Goal: Task Accomplishment & Management: Use online tool/utility

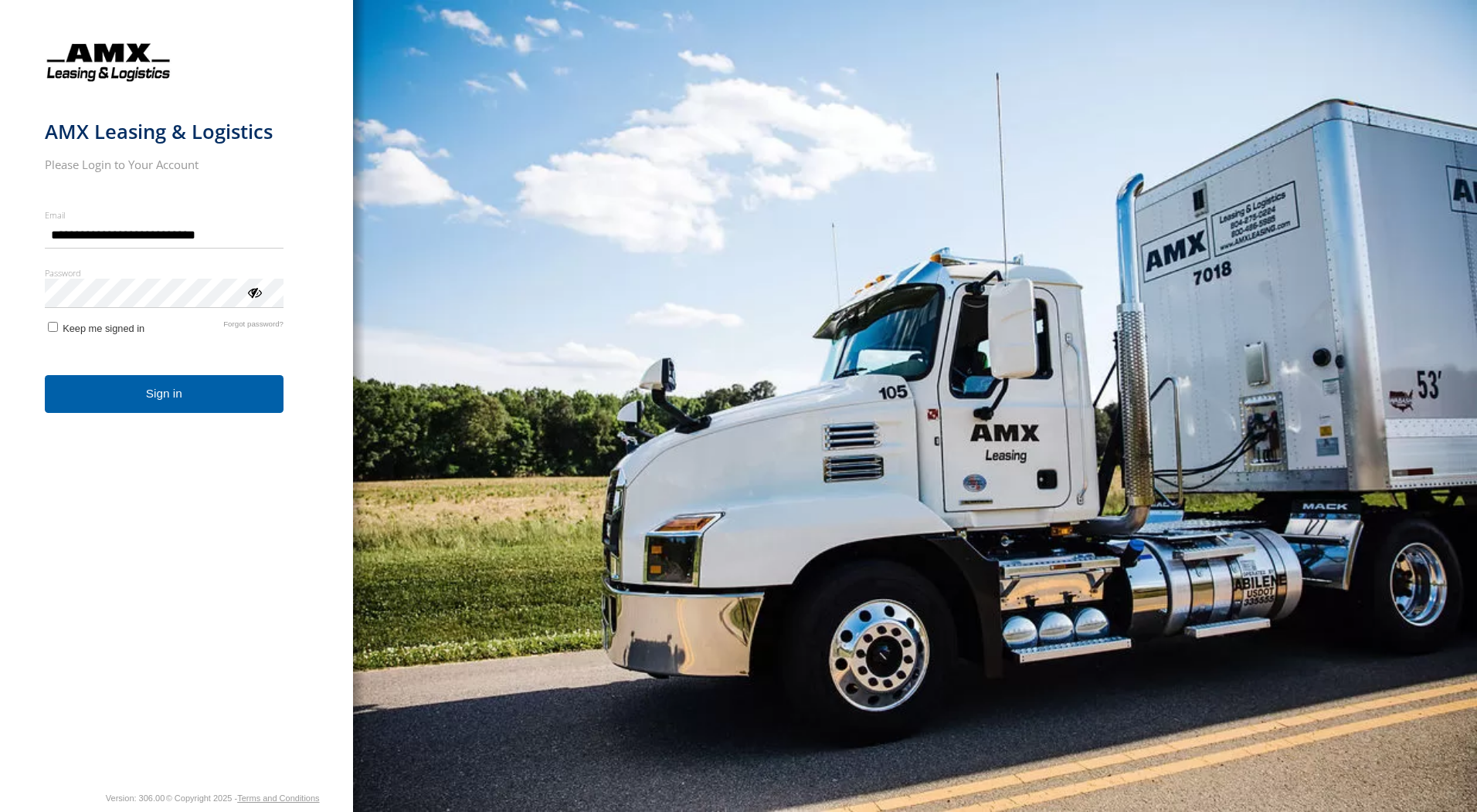
type input "**********"
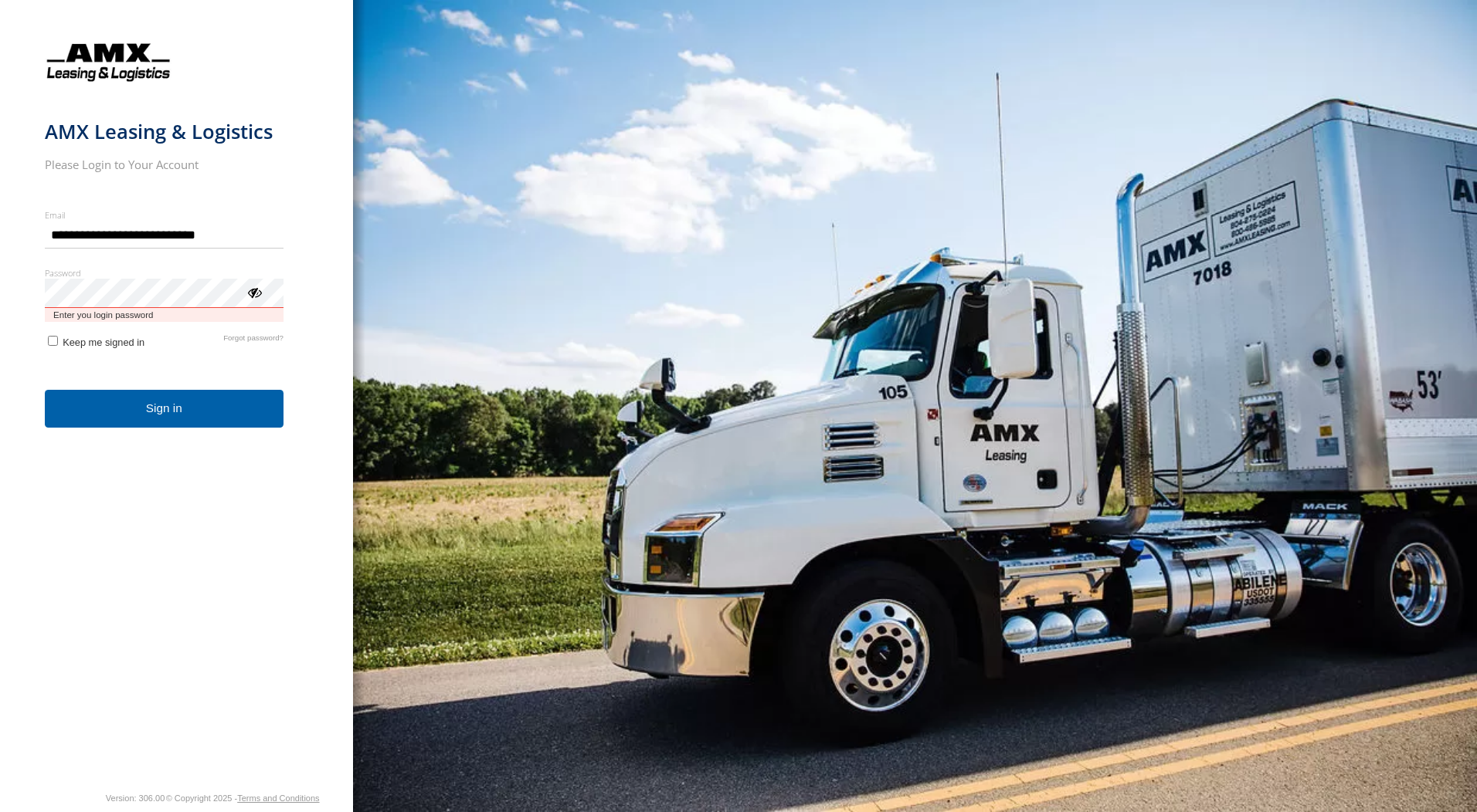
click at [45, 390] on button "Sign in" at bounding box center [164, 408] width 238 height 38
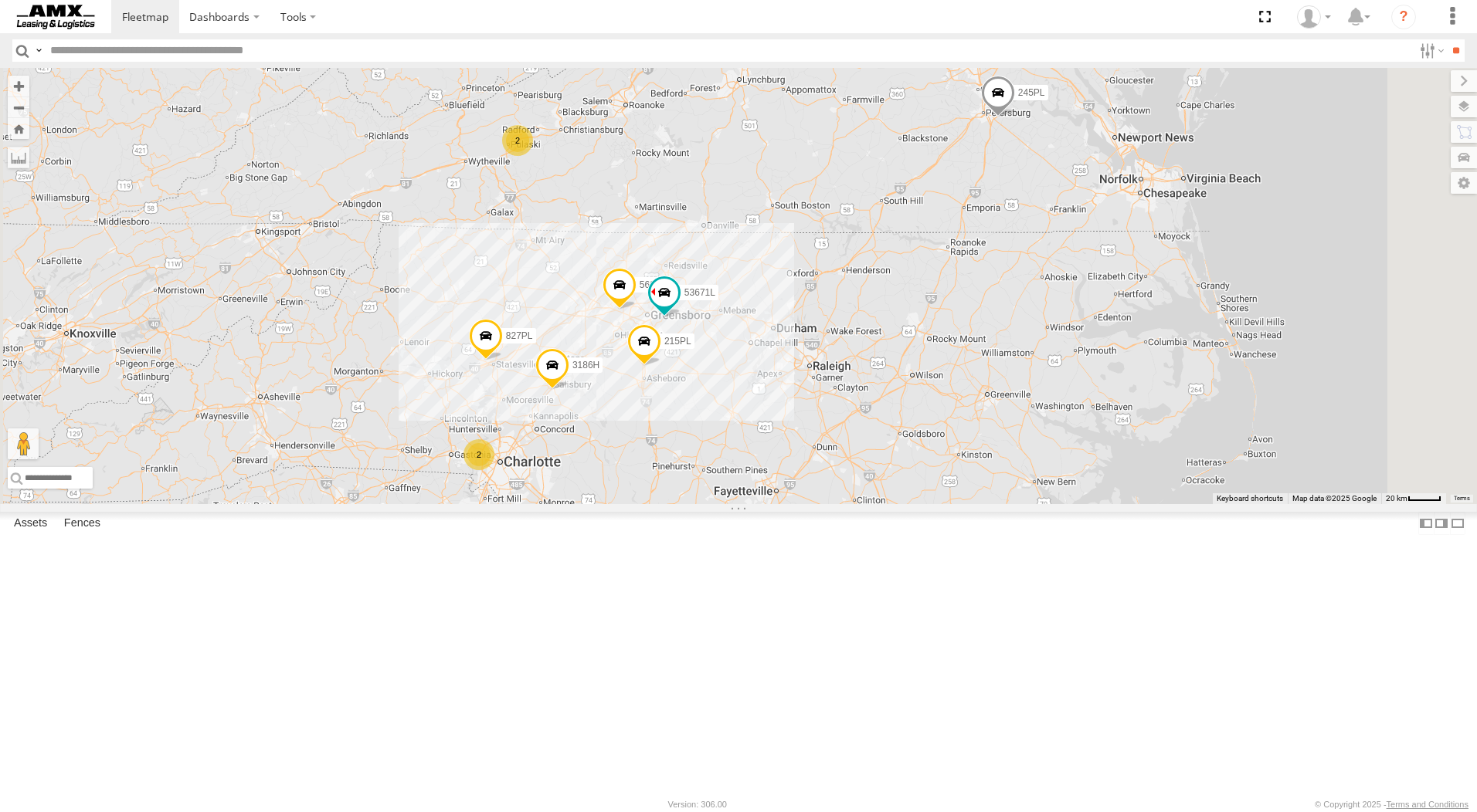
click at [1015, 117] on span at bounding box center [998, 95] width 34 height 41
click at [533, 156] on div "2" at bounding box center [517, 140] width 31 height 31
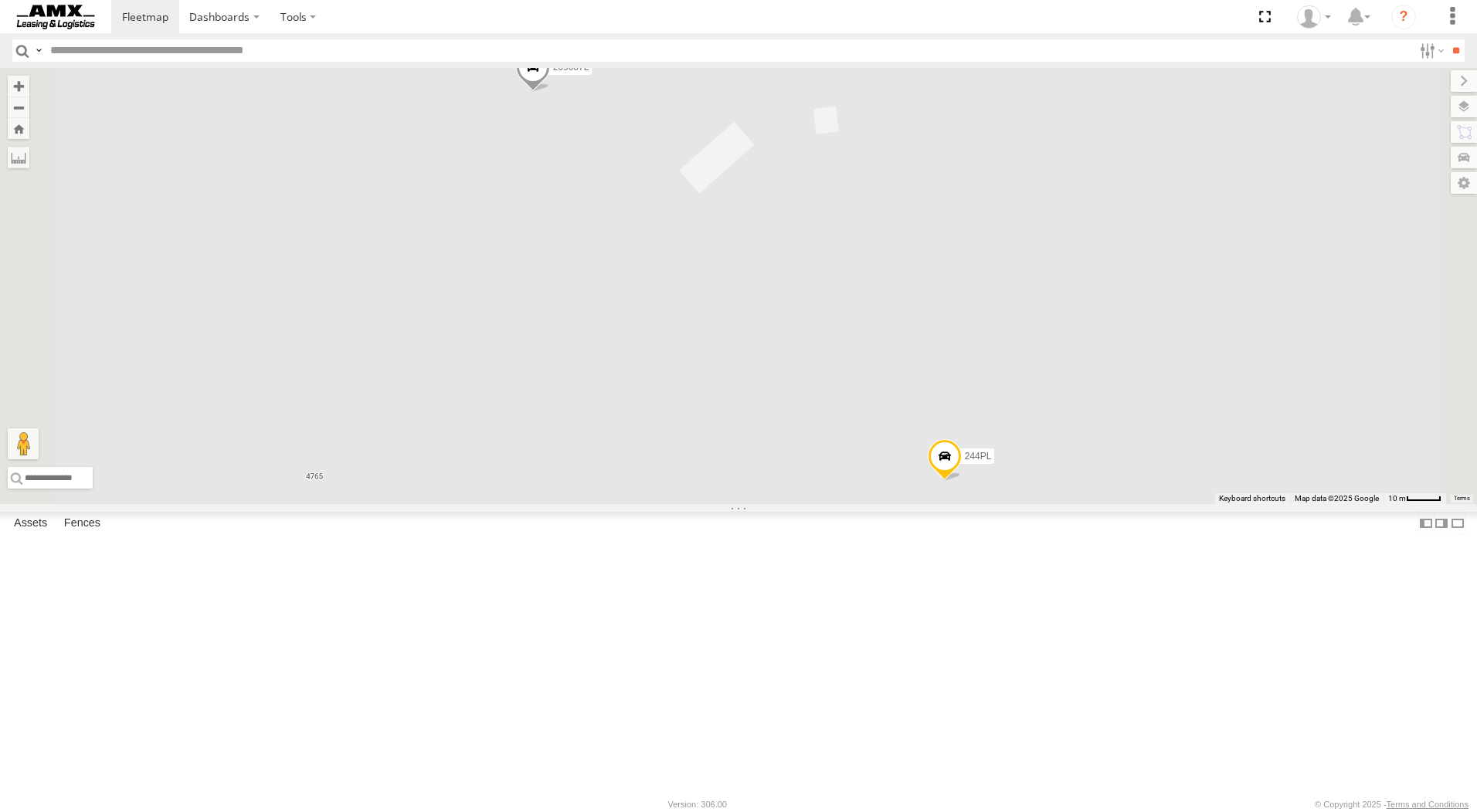
click at [550, 91] on span at bounding box center [533, 69] width 34 height 41
click at [807, 274] on div "563PL 53671L 3186H 827PL 245PL 215PL 269007L 244PL 269007L Carolina Container 3…" at bounding box center [738, 286] width 1477 height 436
click at [528, 339] on div "563PL 53671L 3186H 827PL 245PL 215PL 269007L 244PL" at bounding box center [738, 286] width 1477 height 436
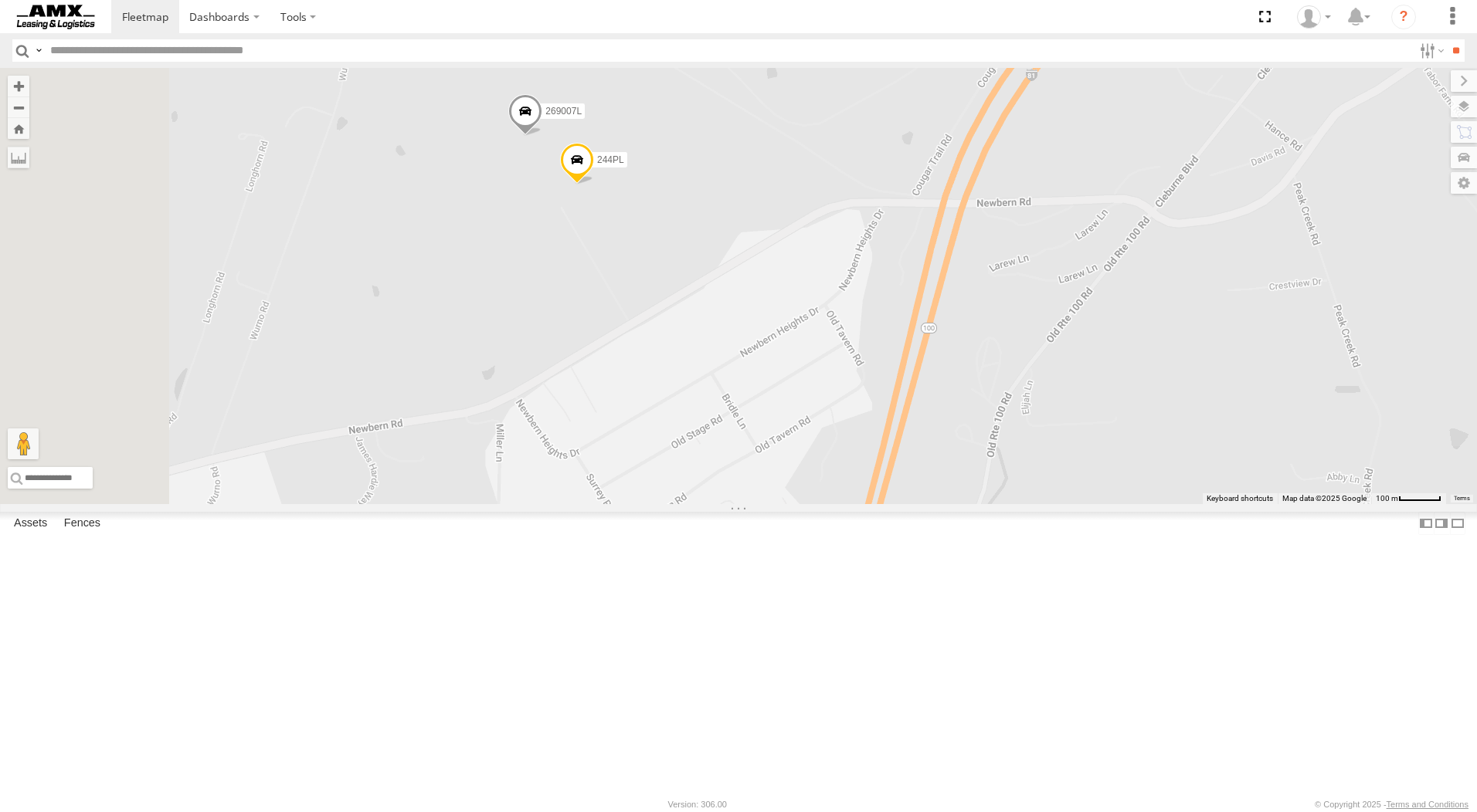
drag, startPoint x: 713, startPoint y: 431, endPoint x: 868, endPoint y: 327, distance: 186.7
click at [865, 329] on div "563PL 53671L 3186H 827PL 245PL 215PL 269007L 244PL" at bounding box center [738, 286] width 1477 height 436
click at [1465, 113] on label at bounding box center [1448, 106] width 57 height 22
click at [0, 0] on span "Overlays" at bounding box center [0, 0] width 0 height 0
click at [1415, 178] on label at bounding box center [1446, 183] width 62 height 22
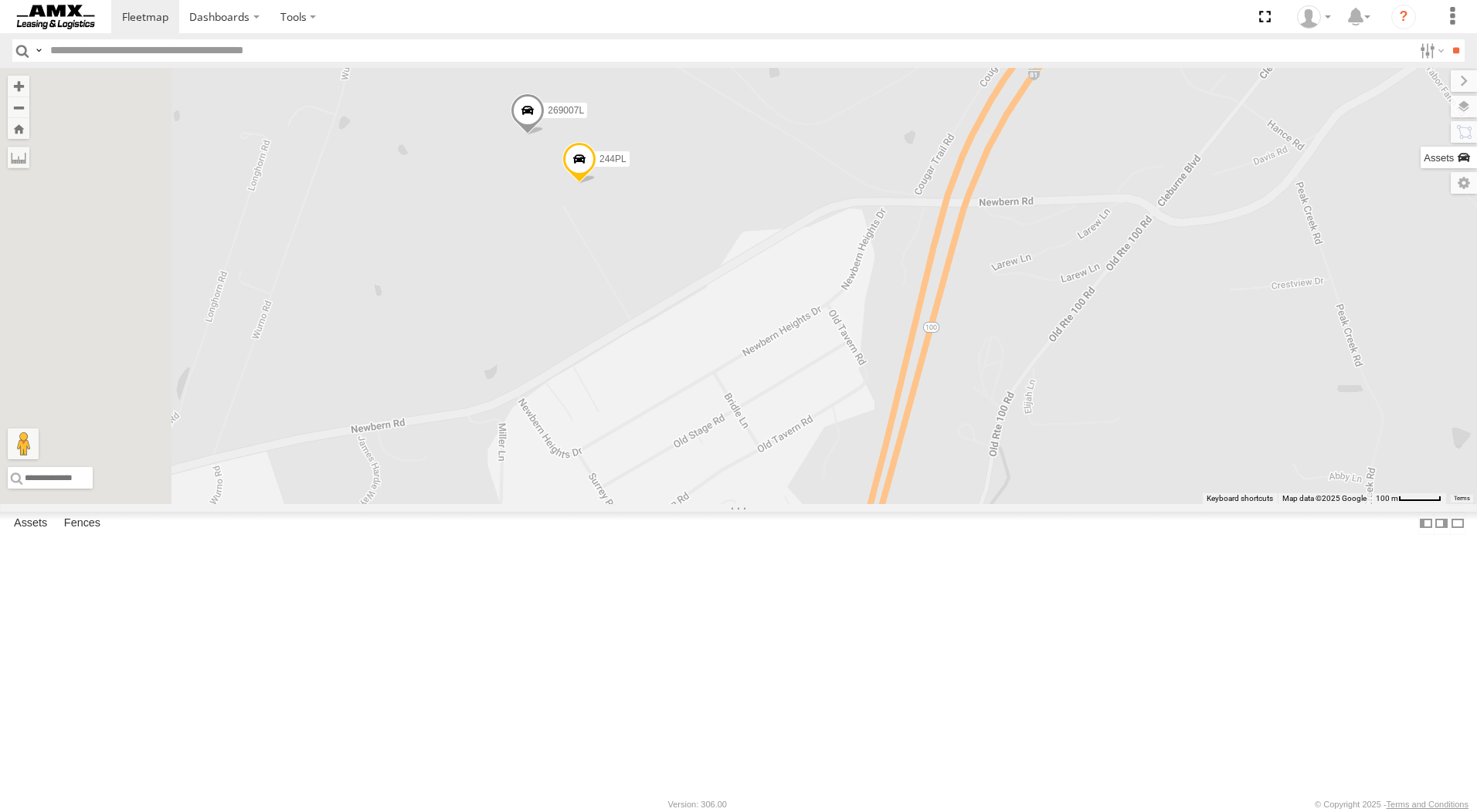
click at [1420, 168] on label at bounding box center [1448, 158] width 57 height 22
click at [1419, 130] on label at bounding box center [1447, 132] width 58 height 22
click at [1420, 104] on label at bounding box center [1448, 106] width 57 height 22
click at [0, 0] on span "Basemaps" at bounding box center [0, 0] width 0 height 0
click at [0, 0] on span "Satellite" at bounding box center [0, 0] width 0 height 0
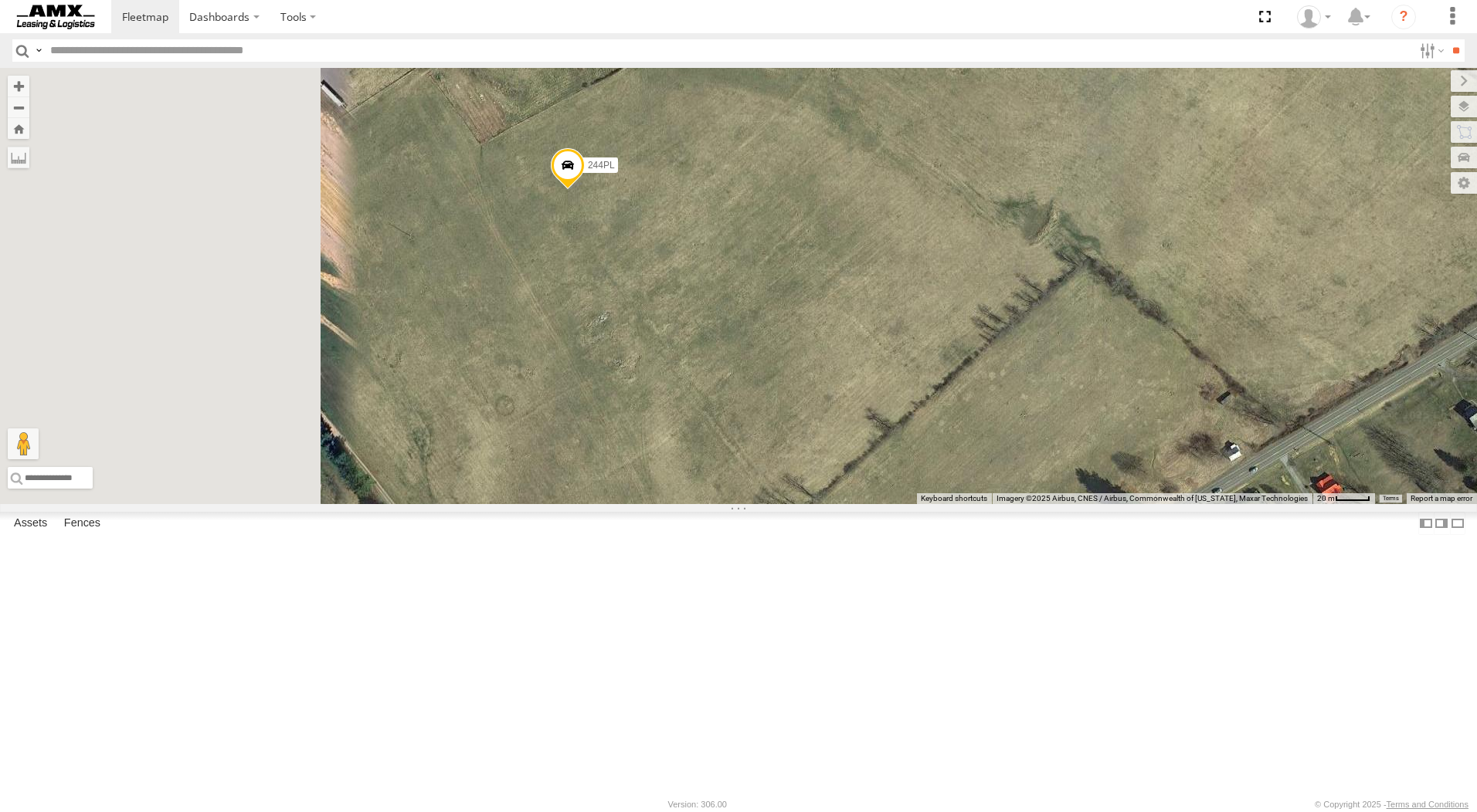
drag, startPoint x: 719, startPoint y: 328, endPoint x: 1053, endPoint y: 437, distance: 351.3
click at [1053, 437] on div "563PL 53671L 3186H 827PL 245PL 215PL 269007L 244PL" at bounding box center [738, 286] width 1477 height 436
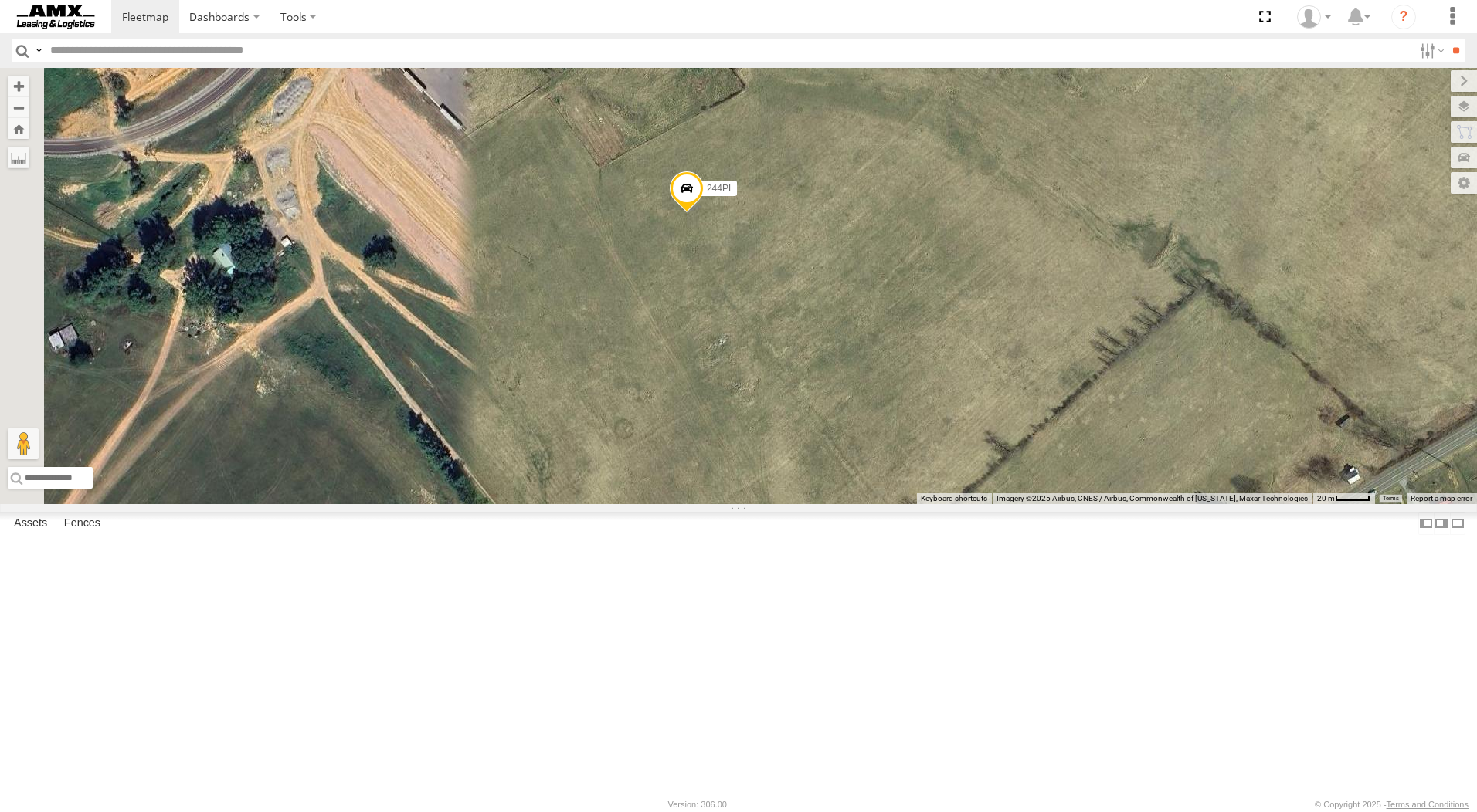
drag, startPoint x: 881, startPoint y: 367, endPoint x: 939, endPoint y: 368, distance: 58.0
click at [939, 368] on div "563PL 53671L 3186H 827PL 245PL 215PL 269007L 244PL" at bounding box center [738, 286] width 1477 height 436
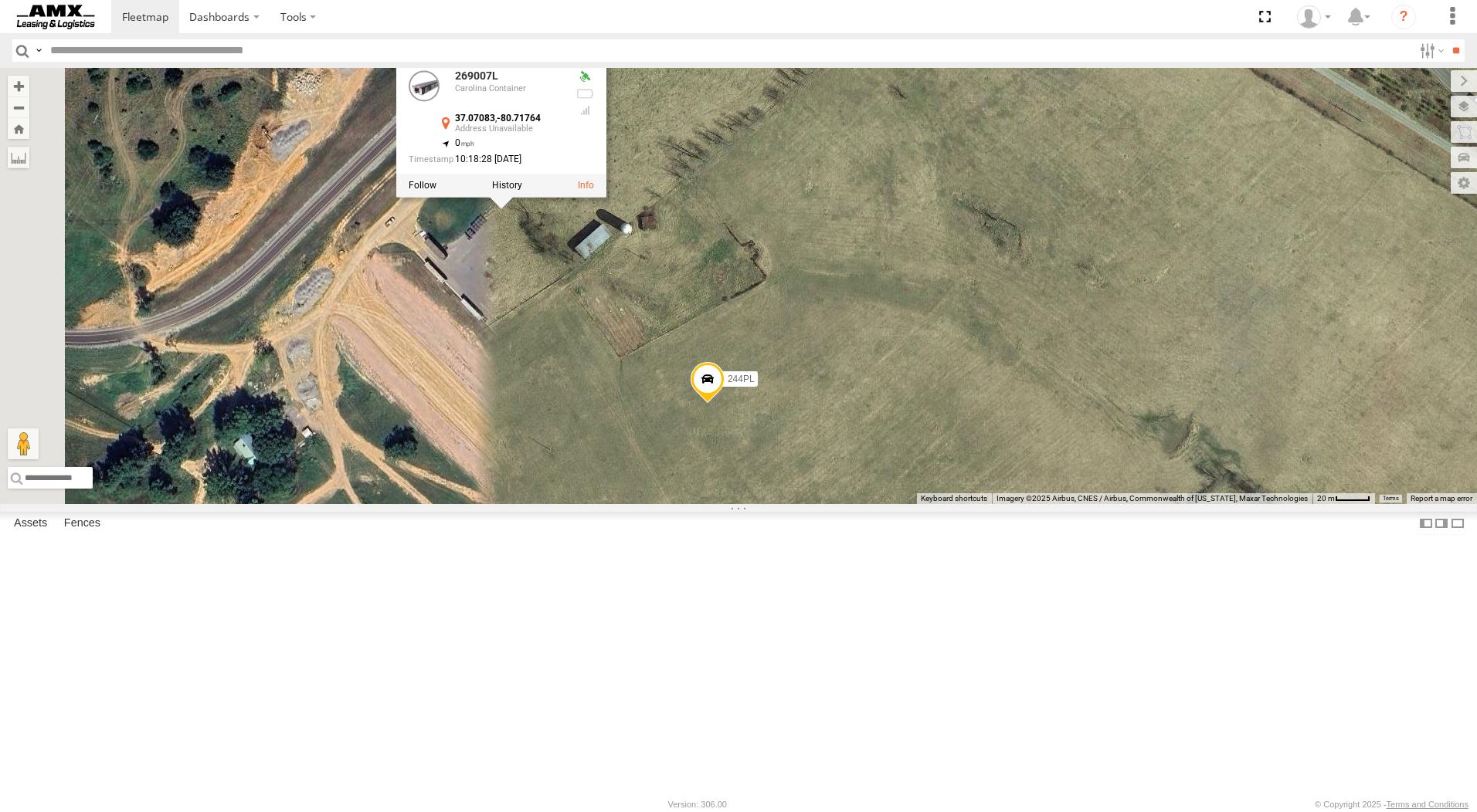
drag, startPoint x: 801, startPoint y: 241, endPoint x: 822, endPoint y: 432, distance: 192.2
click at [822, 432] on div "563PL 53671L 3186H 827PL 245PL 215PL 269007L 244PL 269007L Carolina Container 3…" at bounding box center [738, 286] width 1477 height 436
click at [594, 191] on link at bounding box center [586, 185] width 16 height 11
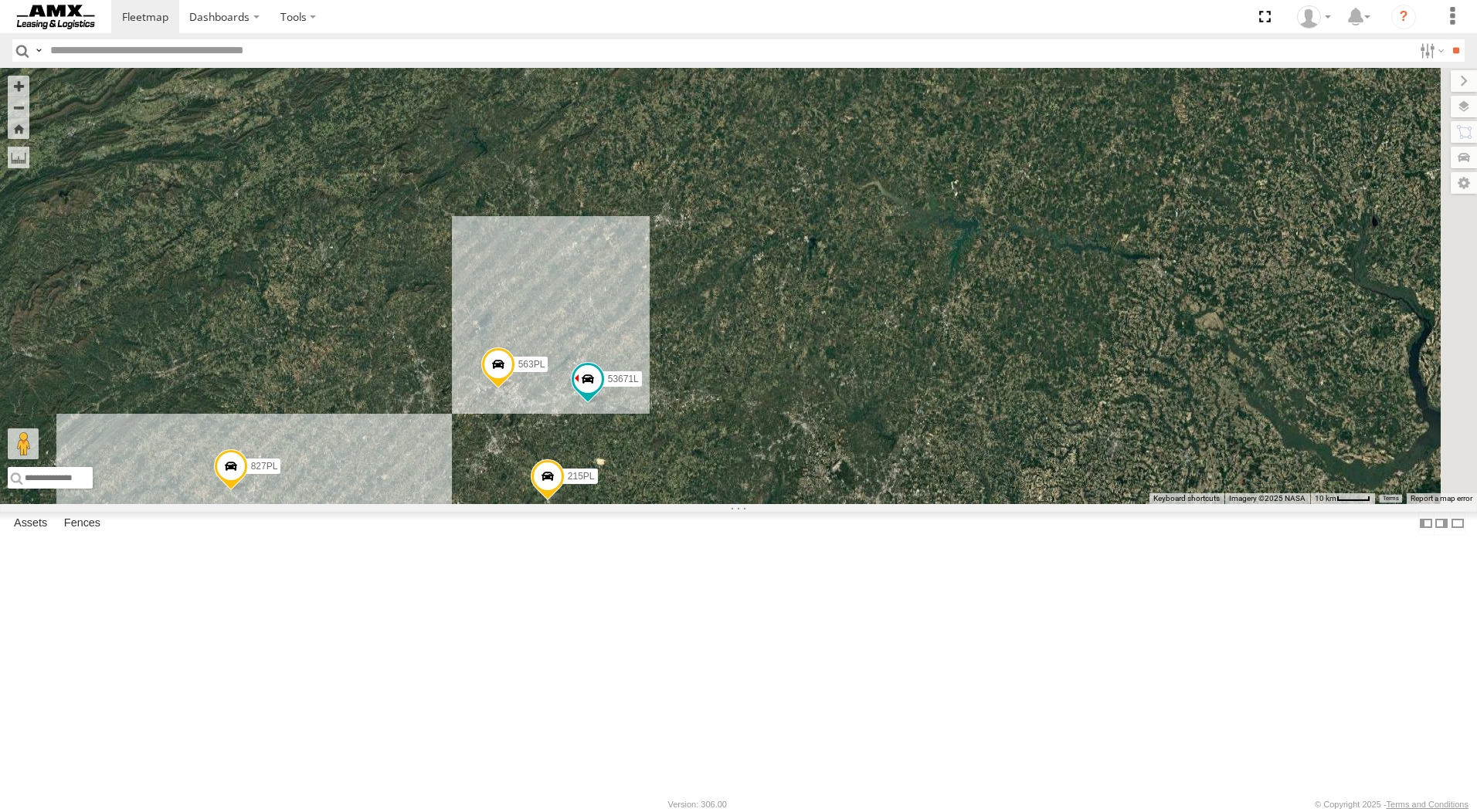
drag, startPoint x: 1152, startPoint y: 379, endPoint x: 1003, endPoint y: 380, distance: 149.0
click at [1003, 380] on div "563PL 53671L 3186H 827PL 245PL 215PL 2" at bounding box center [738, 286] width 1477 height 436
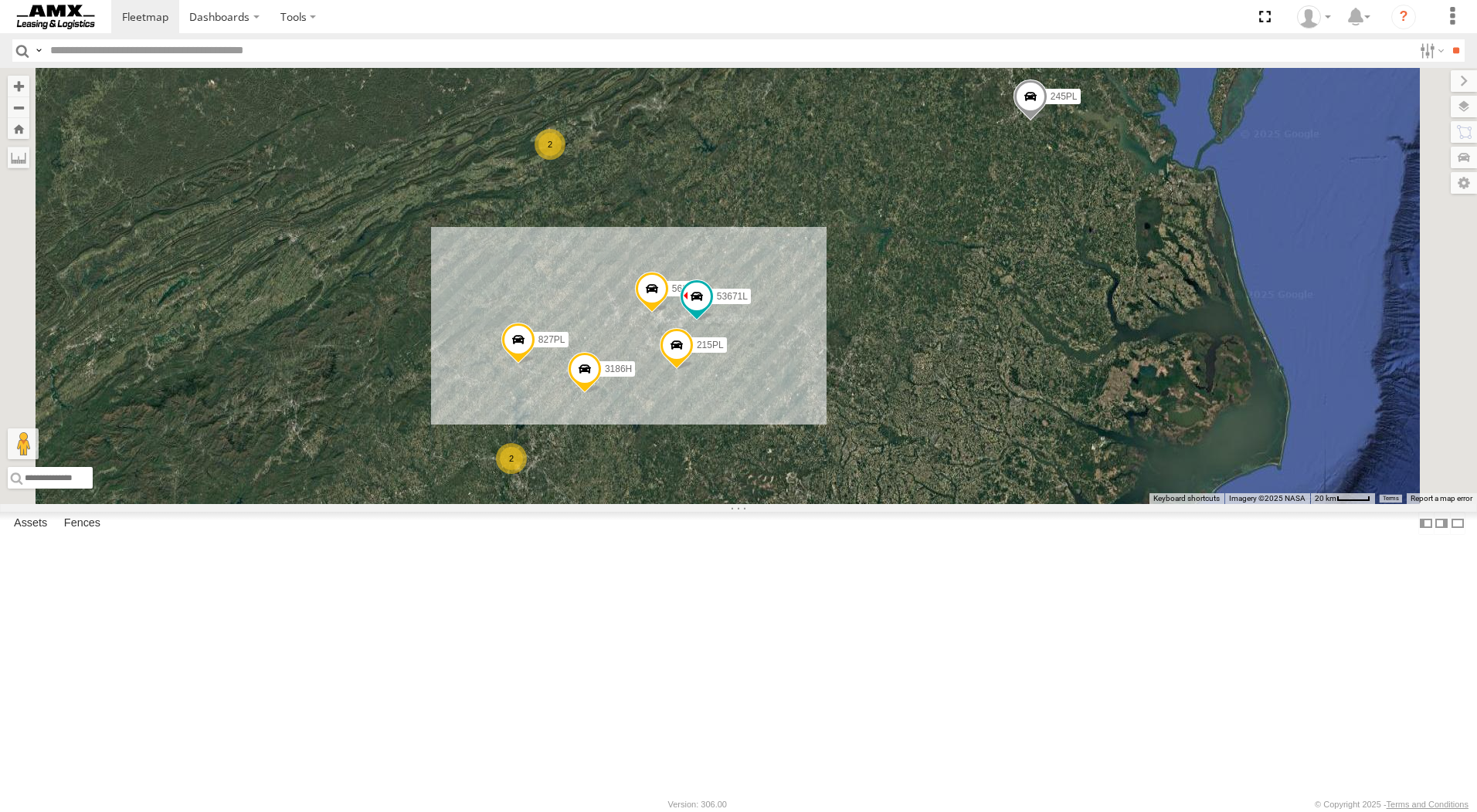
click at [1248, 251] on div "563PL 53671L 3186H 827PL 245PL 215PL 2 2" at bounding box center [738, 286] width 1477 height 436
click at [1048, 121] on span at bounding box center [1031, 99] width 34 height 41
click at [1135, 109] on div at bounding box center [1031, 96] width 211 height 23
click at [1052, 103] on label at bounding box center [1037, 97] width 30 height 11
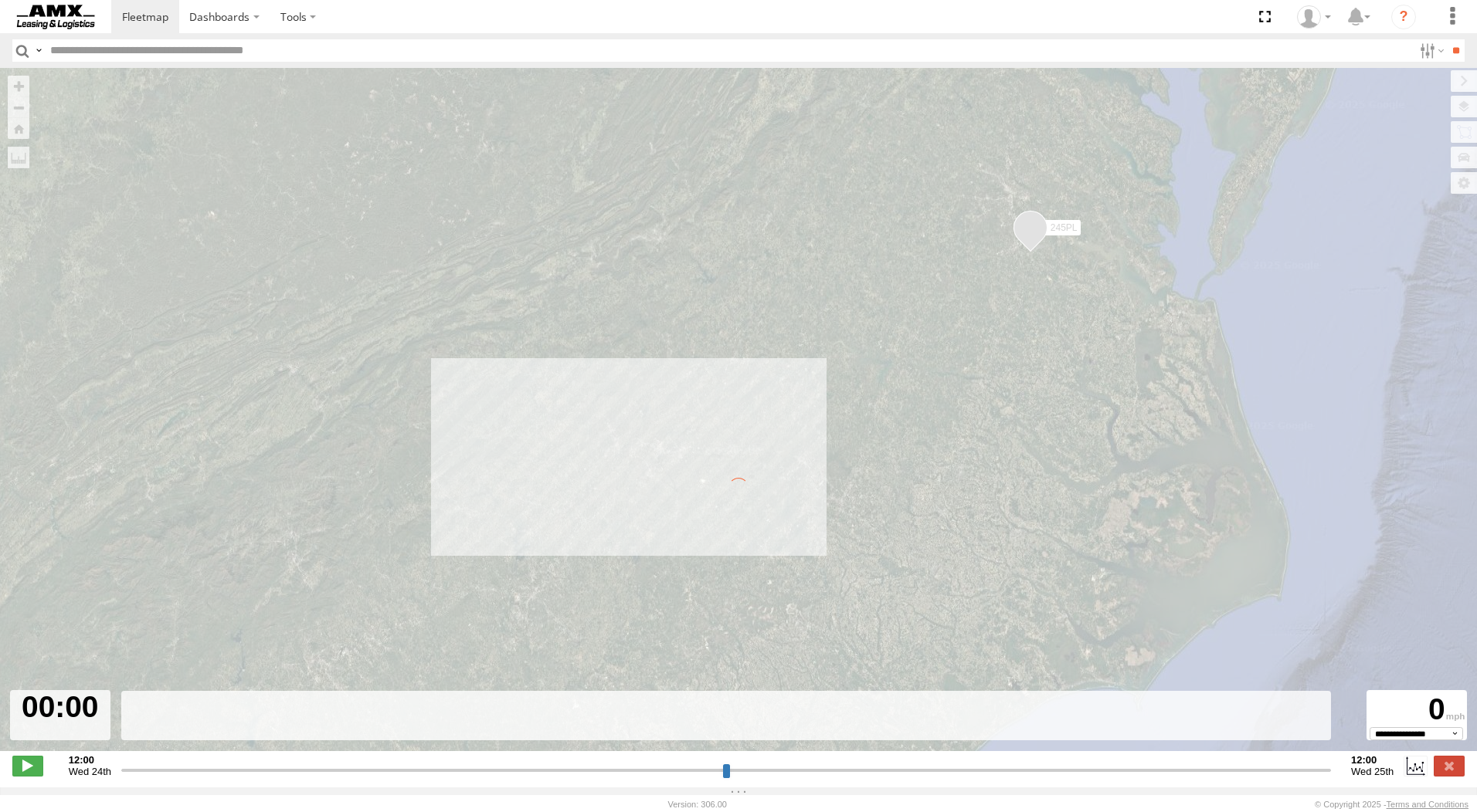
type input "**********"
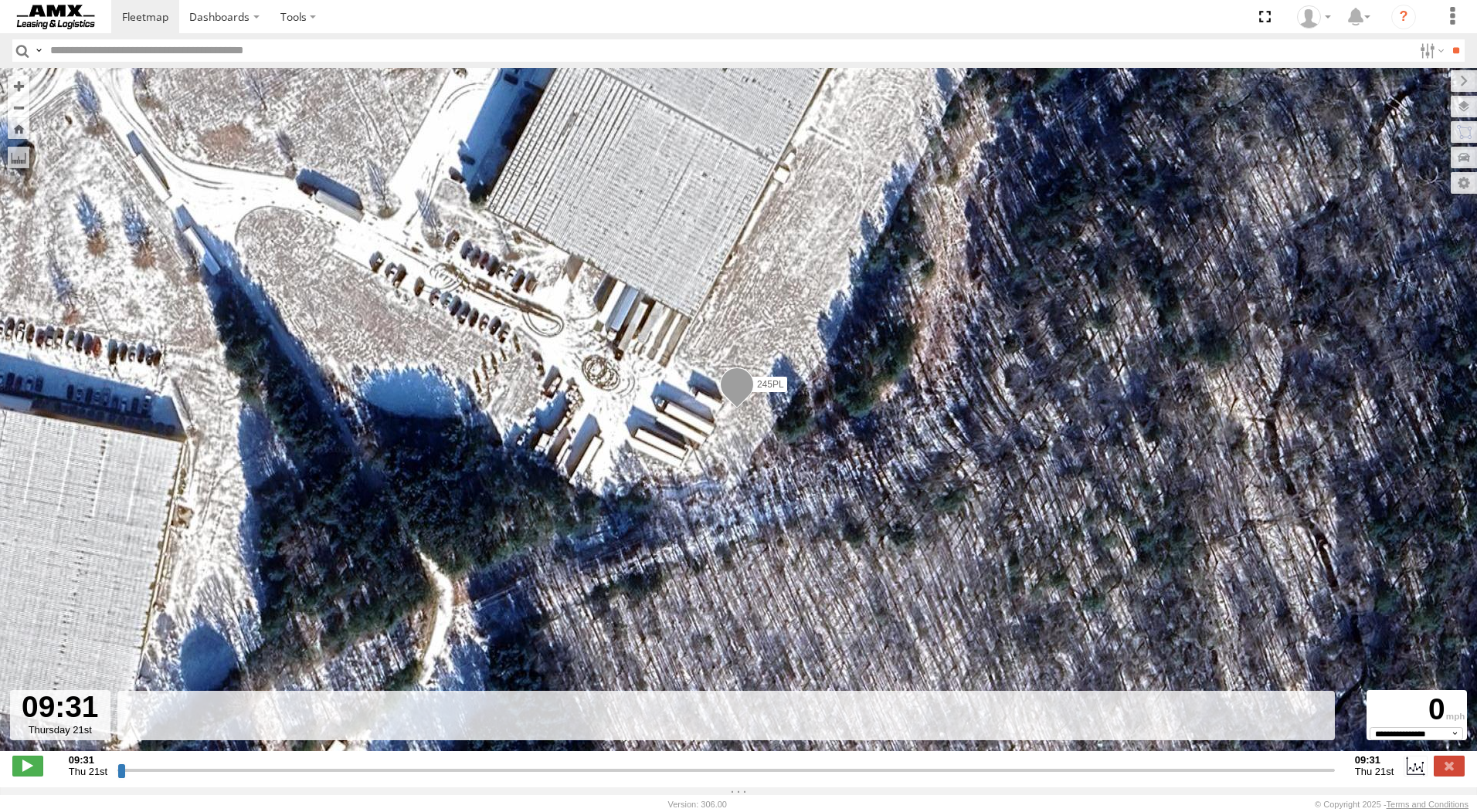
click at [659, 267] on div "245PL" at bounding box center [738, 417] width 1477 height 700
click at [732, 392] on span at bounding box center [737, 389] width 34 height 41
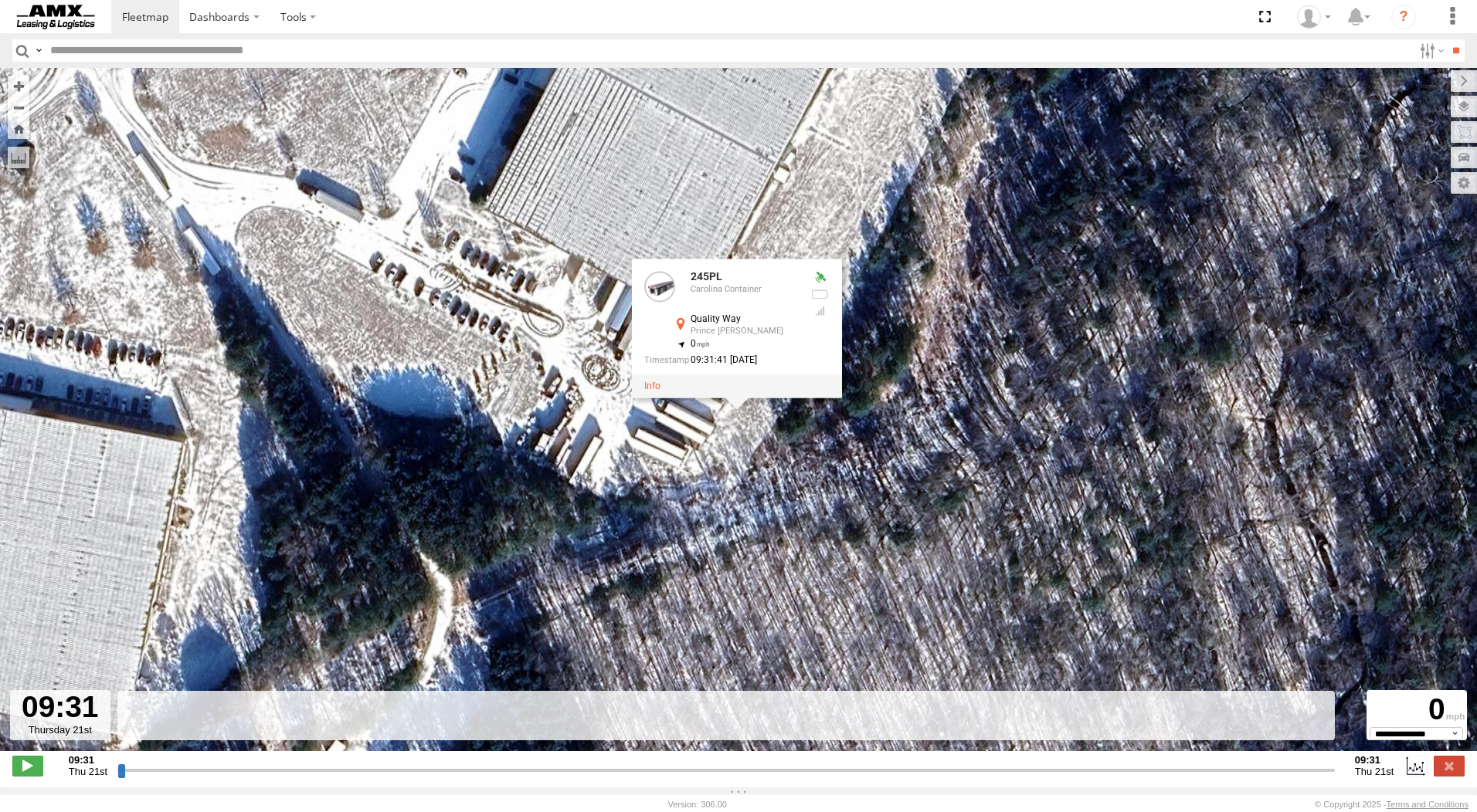
click at [885, 290] on div "245PL 245PL Carolina Container Quality Way Prince George 37.20103 , -77.3008 0 …" at bounding box center [738, 417] width 1477 height 700
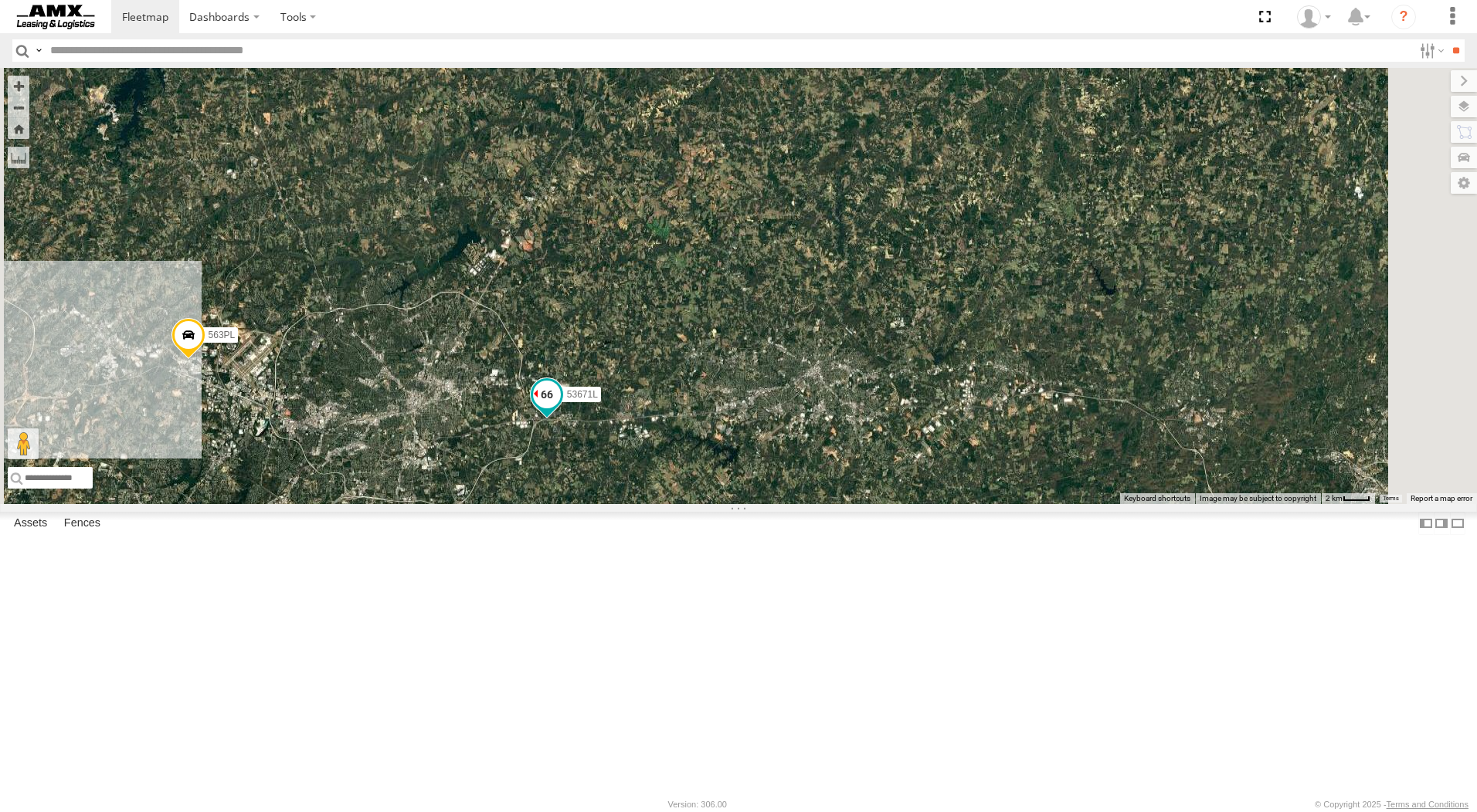
click at [561, 408] on span at bounding box center [547, 394] width 28 height 28
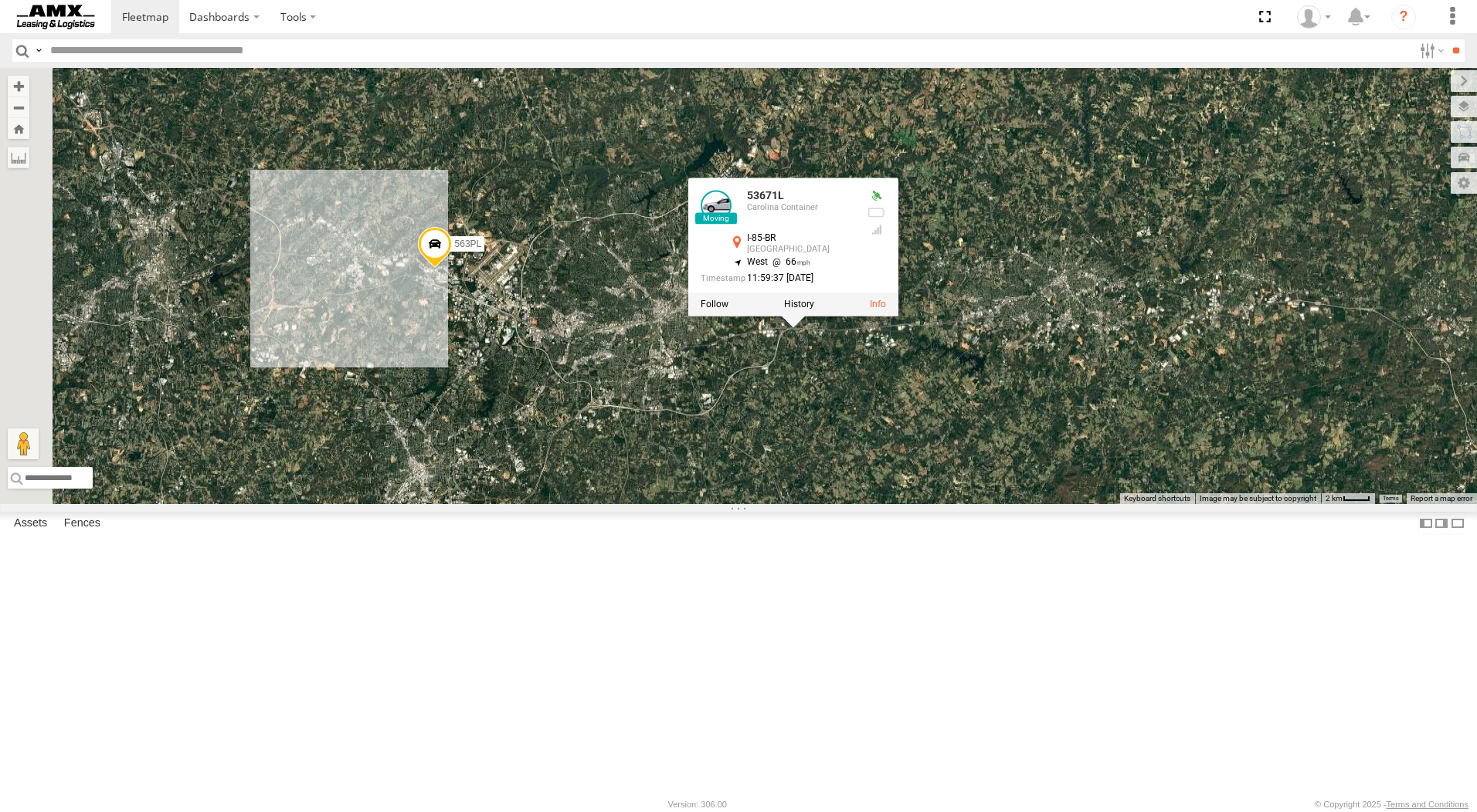
drag, startPoint x: 753, startPoint y: 346, endPoint x: 1003, endPoint y: 253, distance: 266.7
click at [1003, 253] on div "563PL 53671L 3186H 827PL 245PL 215PL 53671L Carolina Container I-85-BR Greensbo…" at bounding box center [738, 286] width 1477 height 436
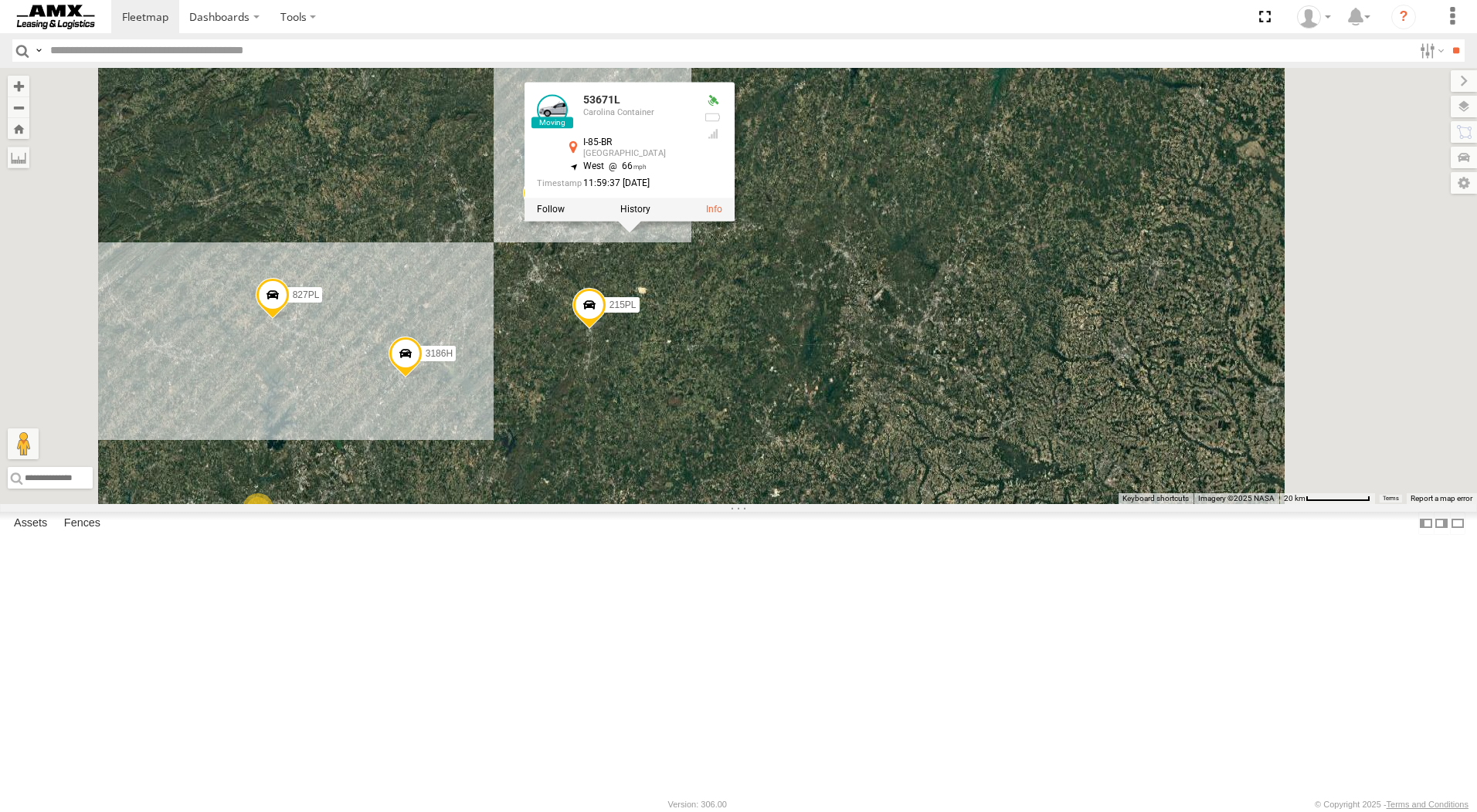
click at [735, 221] on div at bounding box center [629, 209] width 211 height 23
click at [650, 215] on label at bounding box center [636, 209] width 30 height 11
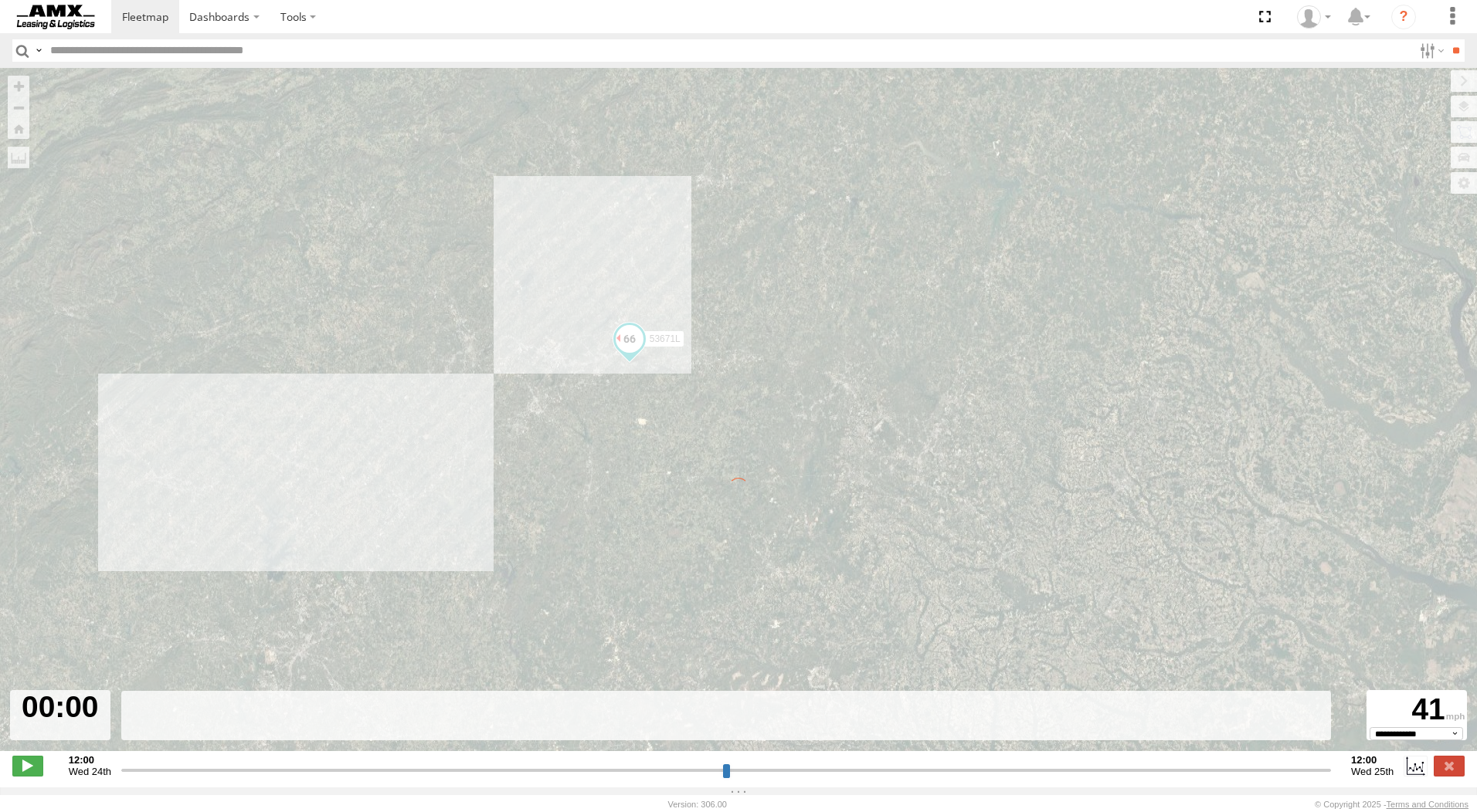
type input "**********"
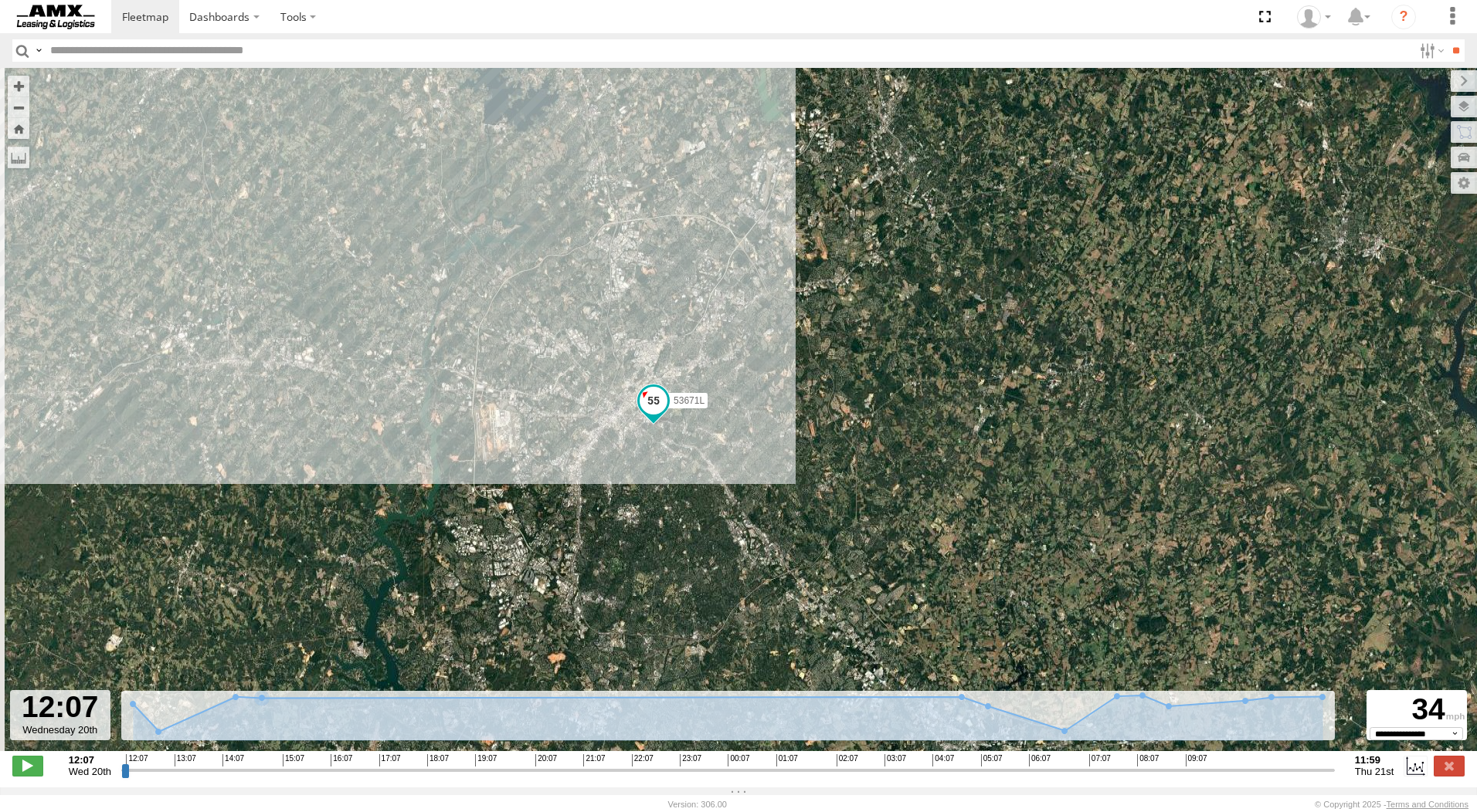
drag, startPoint x: 484, startPoint y: 649, endPoint x: 652, endPoint y: 226, distance: 455.1
click at [650, 228] on div "53671L" at bounding box center [738, 417] width 1477 height 700
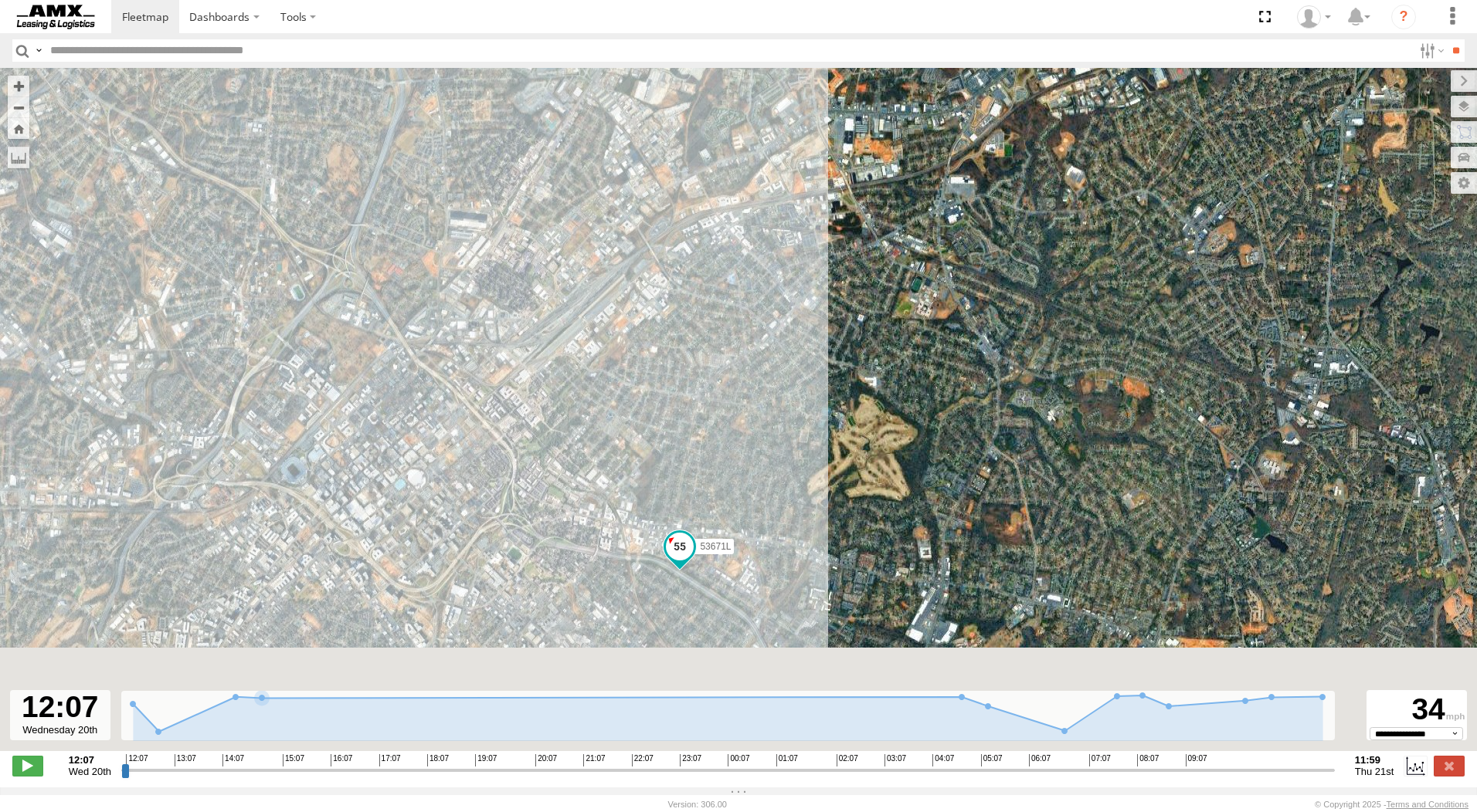
drag, startPoint x: 648, startPoint y: 510, endPoint x: 661, endPoint y: 188, distance: 322.3
click at [661, 188] on div "53671L" at bounding box center [738, 417] width 1477 height 700
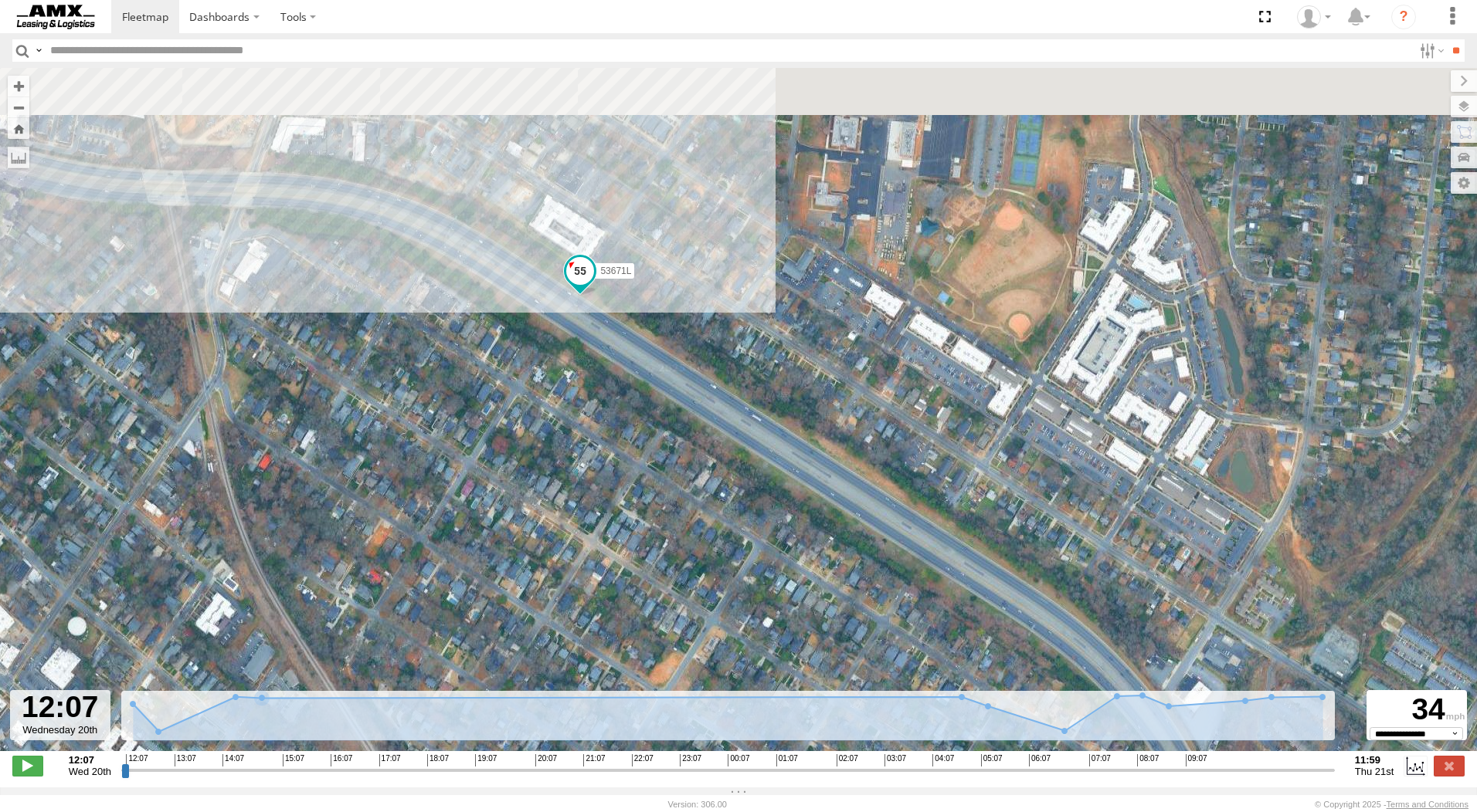
drag, startPoint x: 624, startPoint y: 300, endPoint x: 680, endPoint y: 680, distance: 384.1
click at [684, 684] on div "53671L" at bounding box center [738, 417] width 1477 height 700
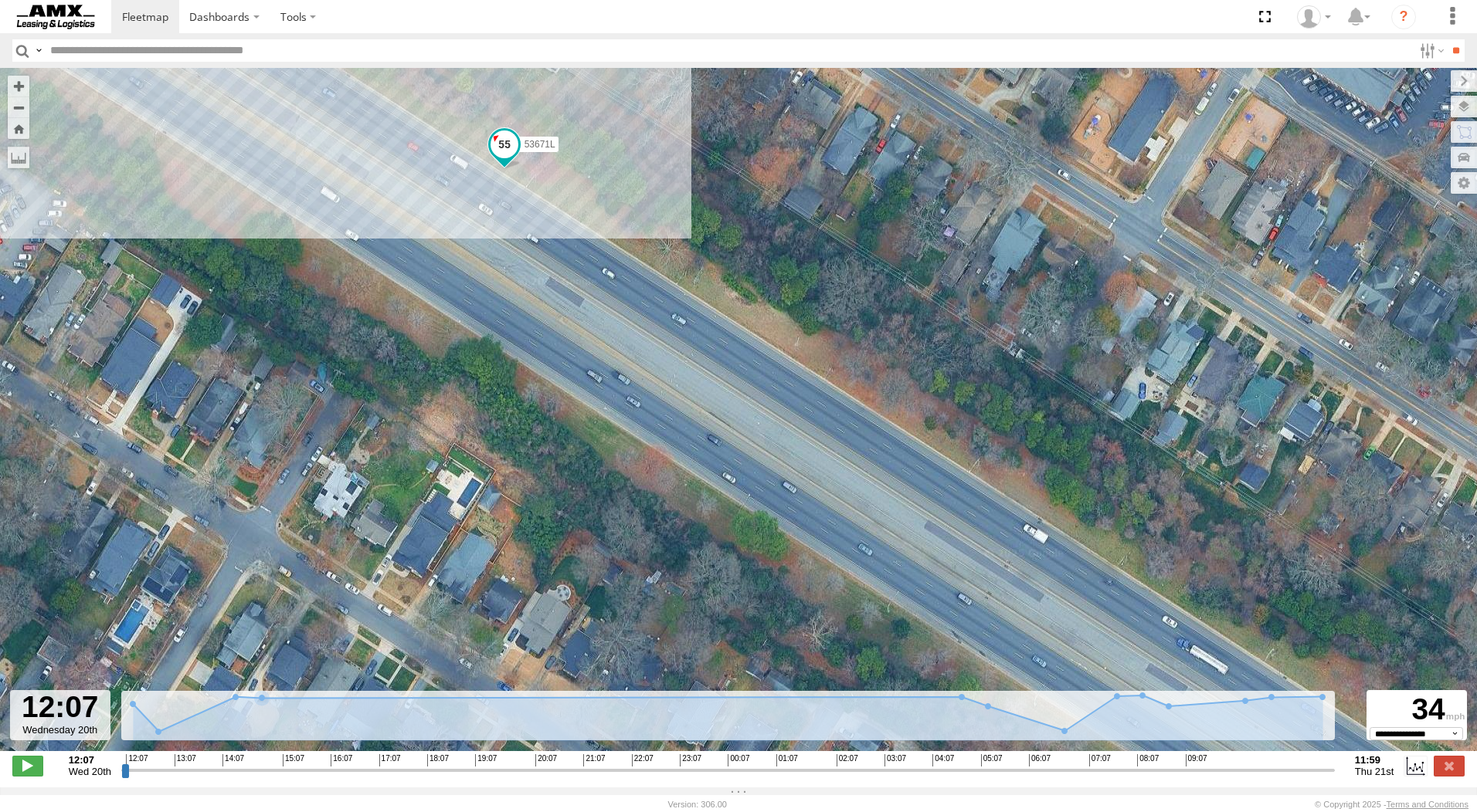
drag, startPoint x: 528, startPoint y: 198, endPoint x: 711, endPoint y: 613, distance: 453.6
click at [711, 613] on div "53671L" at bounding box center [738, 417] width 1477 height 700
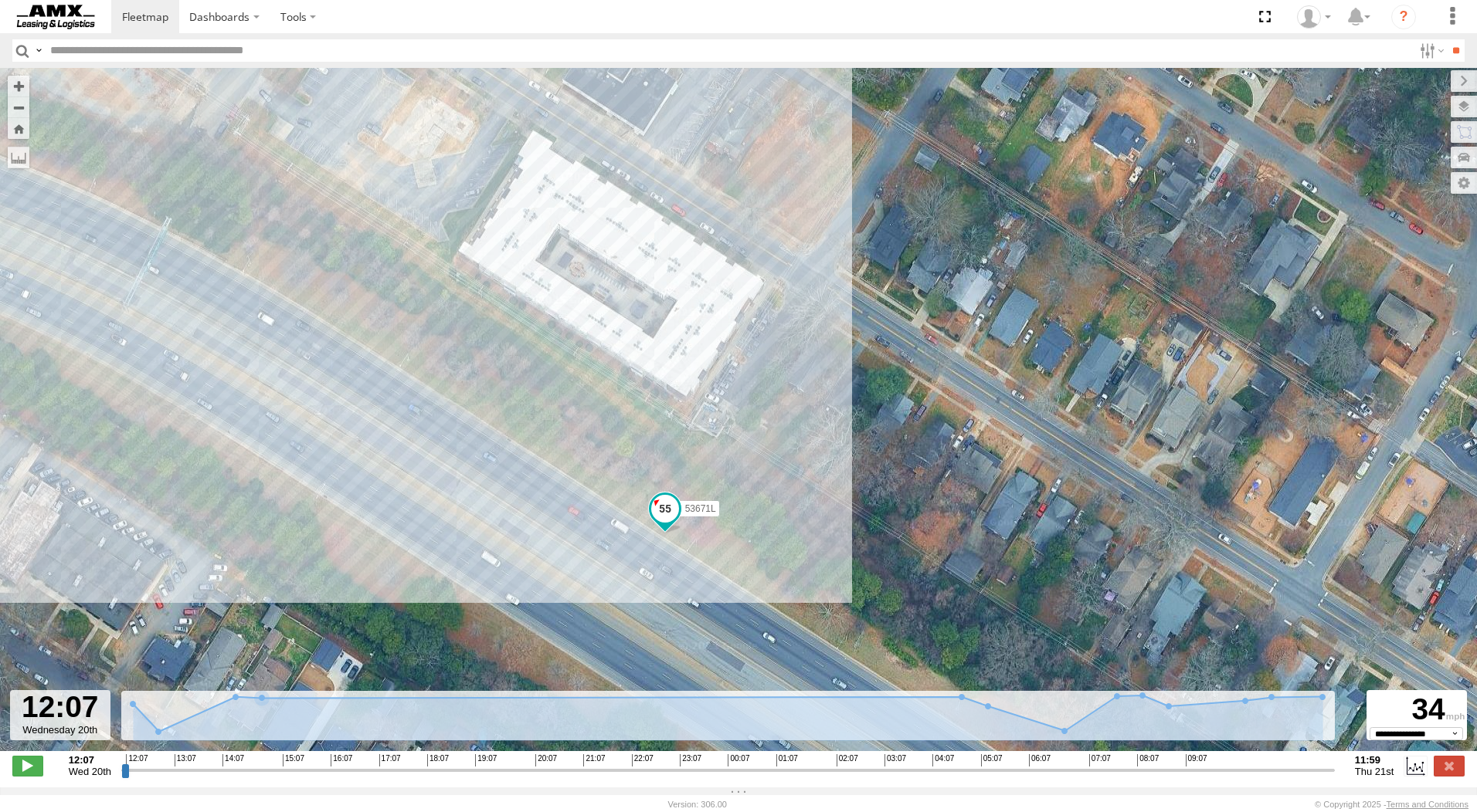
drag, startPoint x: 515, startPoint y: 274, endPoint x: 659, endPoint y: 570, distance: 329.2
click at [659, 570] on div "53671L" at bounding box center [738, 417] width 1477 height 700
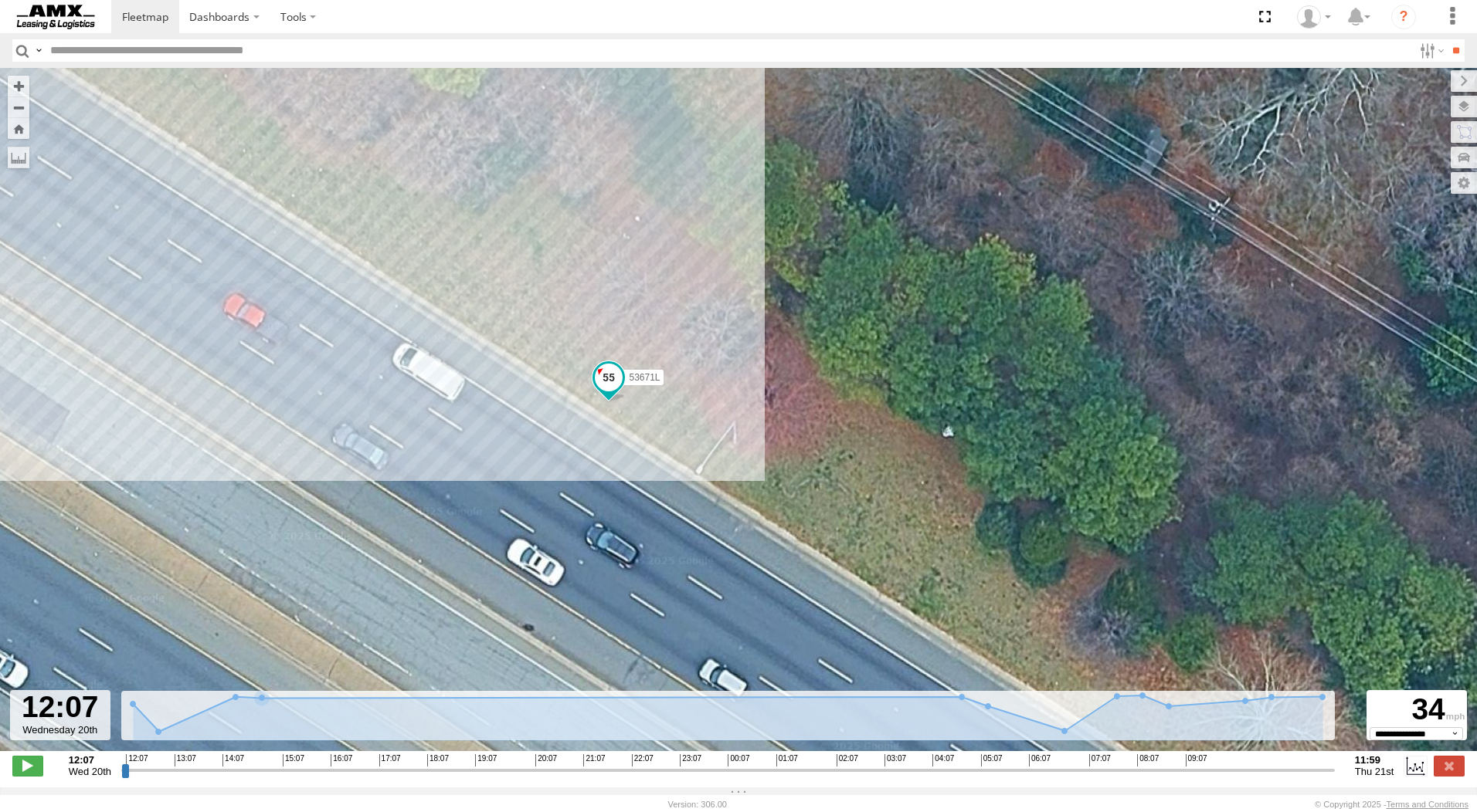
drag, startPoint x: 712, startPoint y: 546, endPoint x: 604, endPoint y: 185, distance: 376.8
click at [599, 155] on div "53671L" at bounding box center [738, 417] width 1477 height 700
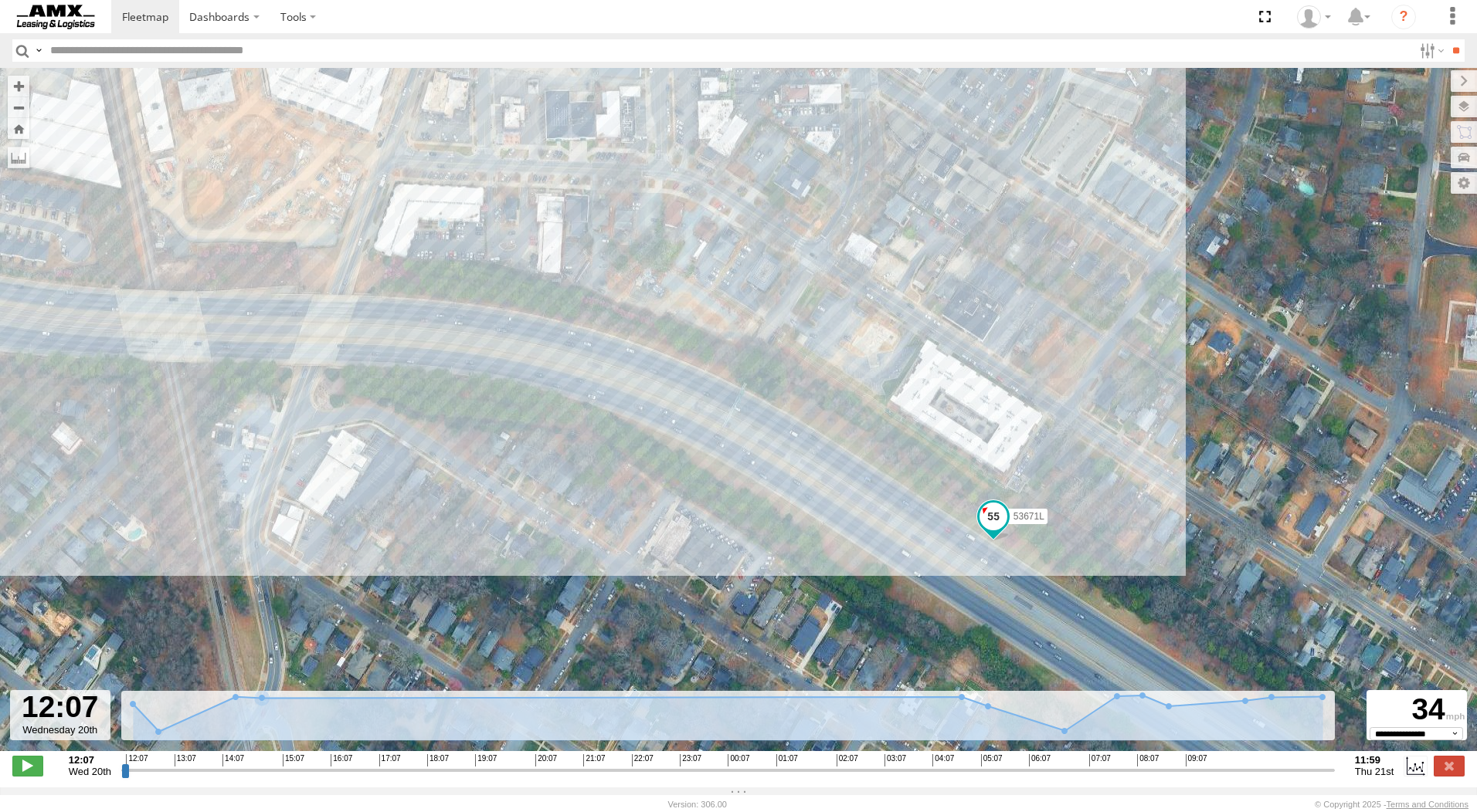
drag, startPoint x: 504, startPoint y: 389, endPoint x: 820, endPoint y: 511, distance: 338.7
click at [820, 511] on div "53671L" at bounding box center [738, 417] width 1477 height 700
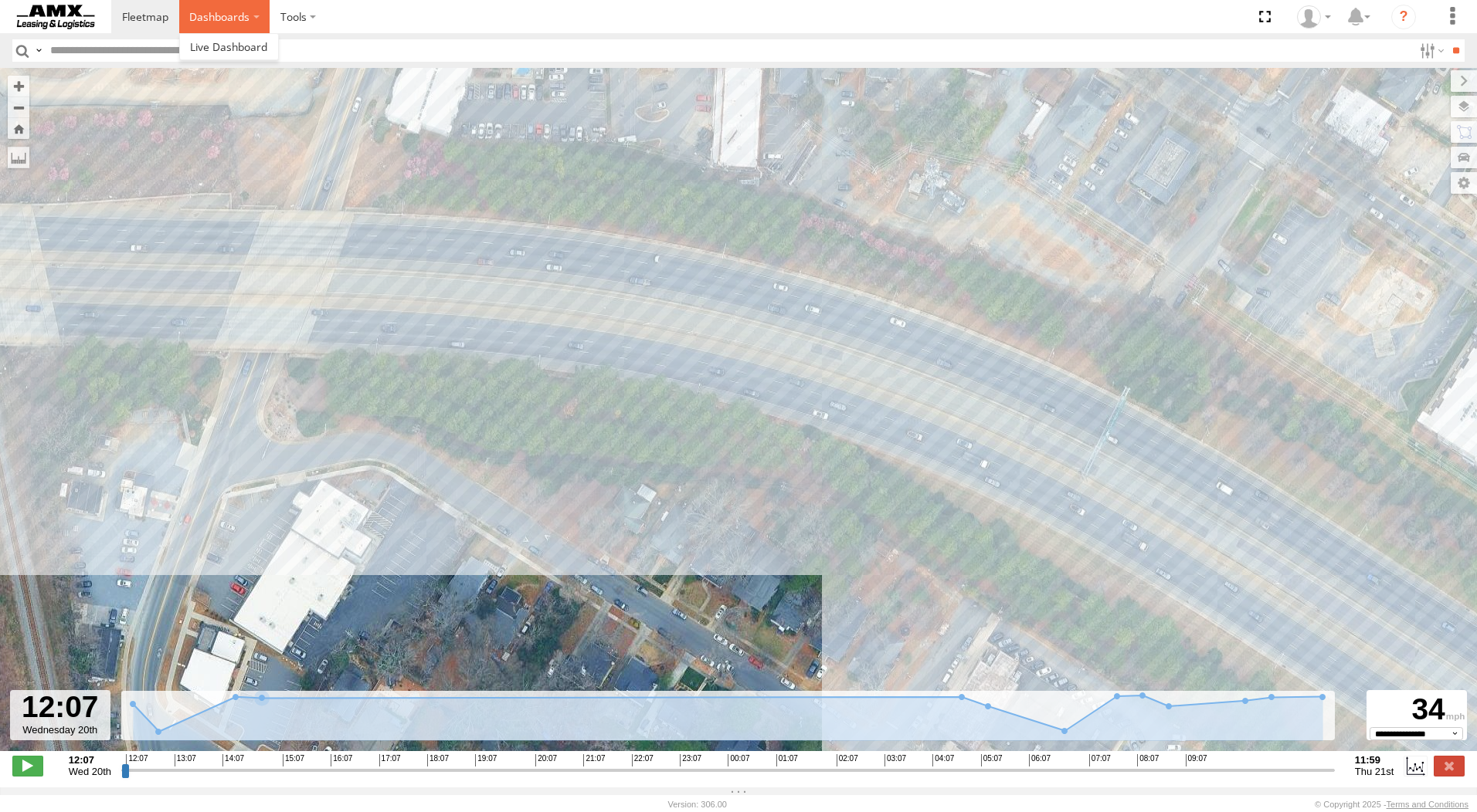
click at [210, 24] on label "Dashboards" at bounding box center [225, 16] width 91 height 33
click at [162, 14] on span at bounding box center [145, 16] width 46 height 14
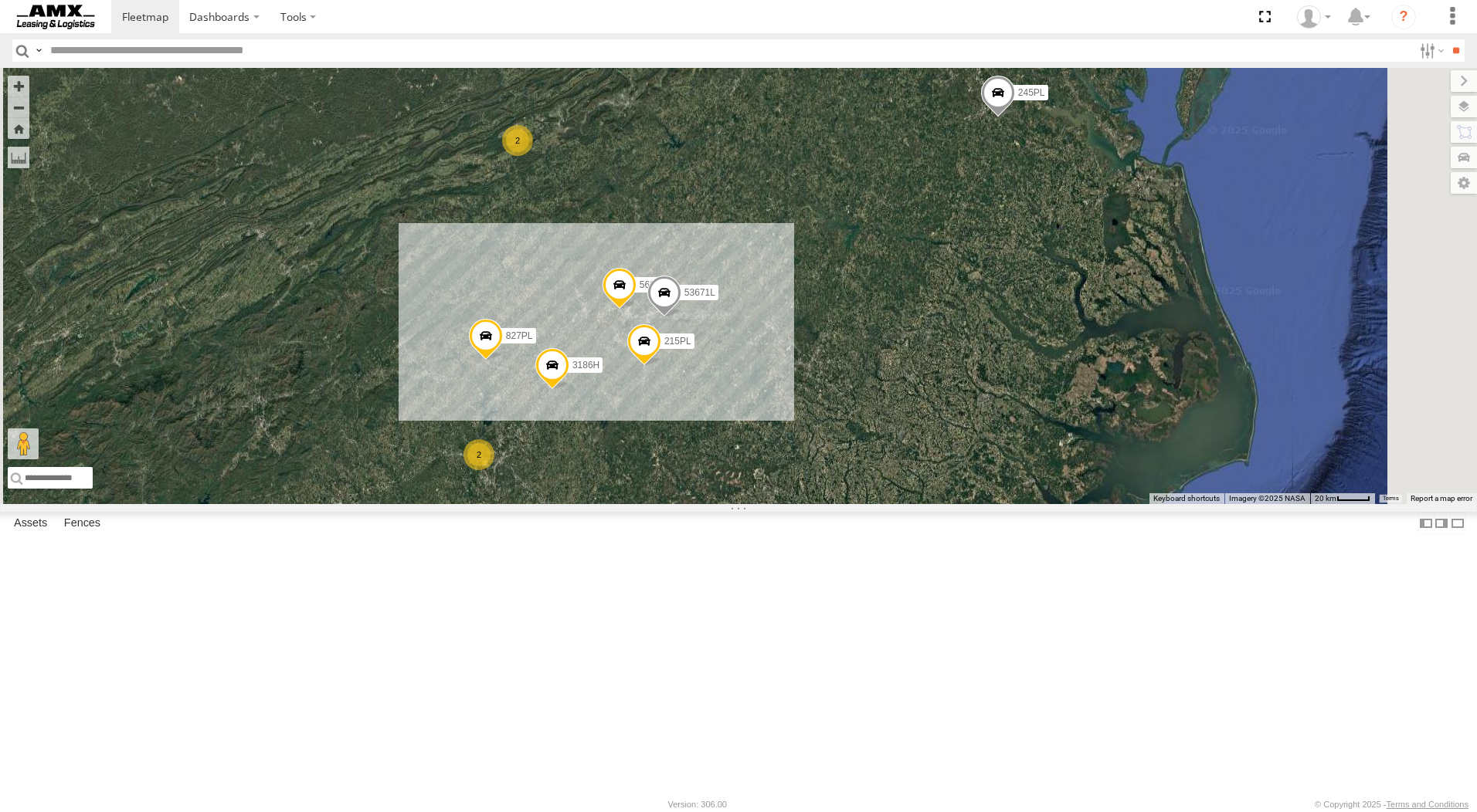
click at [0, 0] on div "227PL Carolina Container Performance [PERSON_NAME] Chapel 35.25972 -80.9941" at bounding box center [0, 0] width 0 height 0
click at [0, 0] on div at bounding box center [0, 0] width 0 height 0
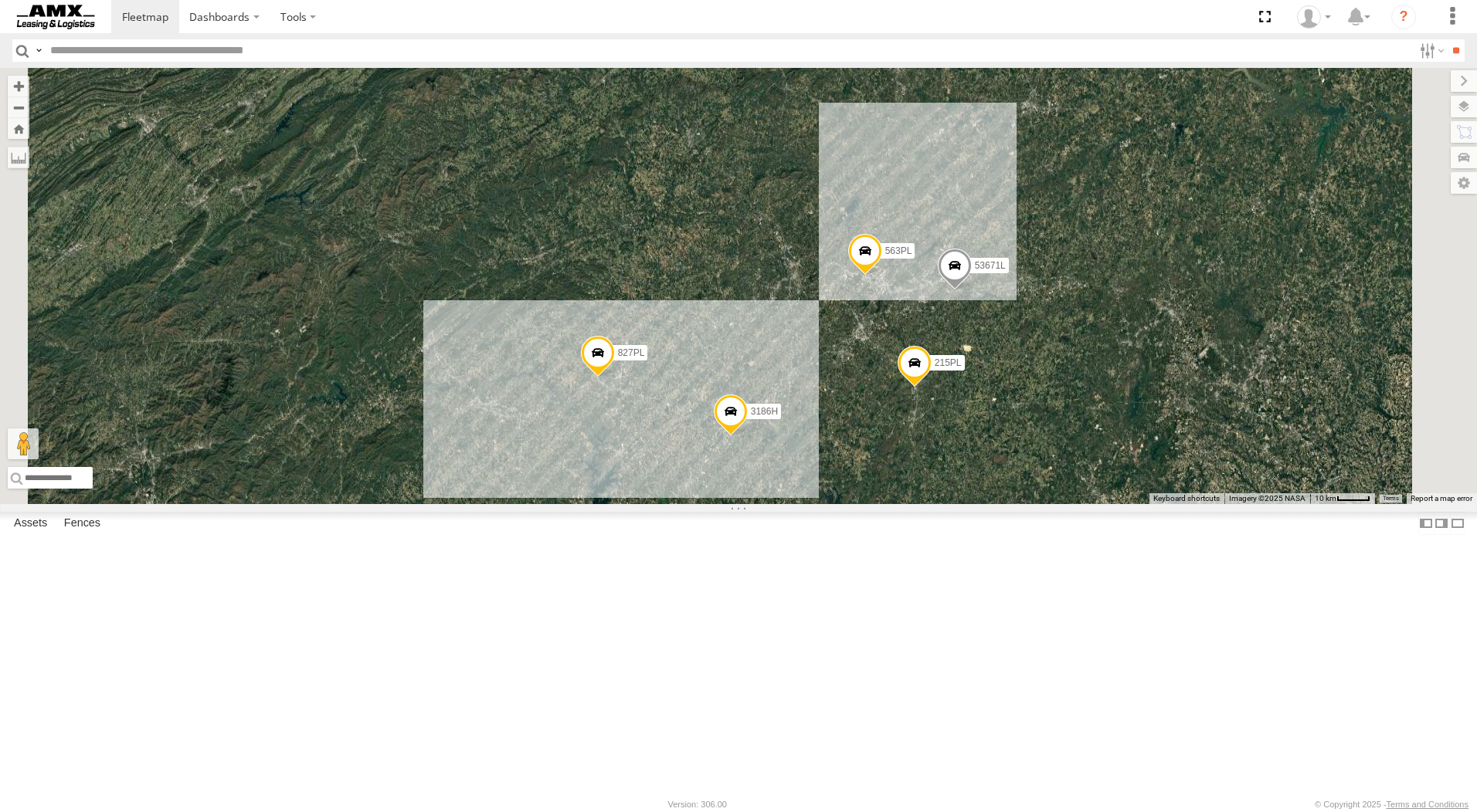
drag, startPoint x: 664, startPoint y: 462, endPoint x: 517, endPoint y: 308, distance: 212.9
click at [517, 308] on div "563PL 53671L 3186H 827PL 245PL 215PL 2 2" at bounding box center [738, 286] width 1477 height 436
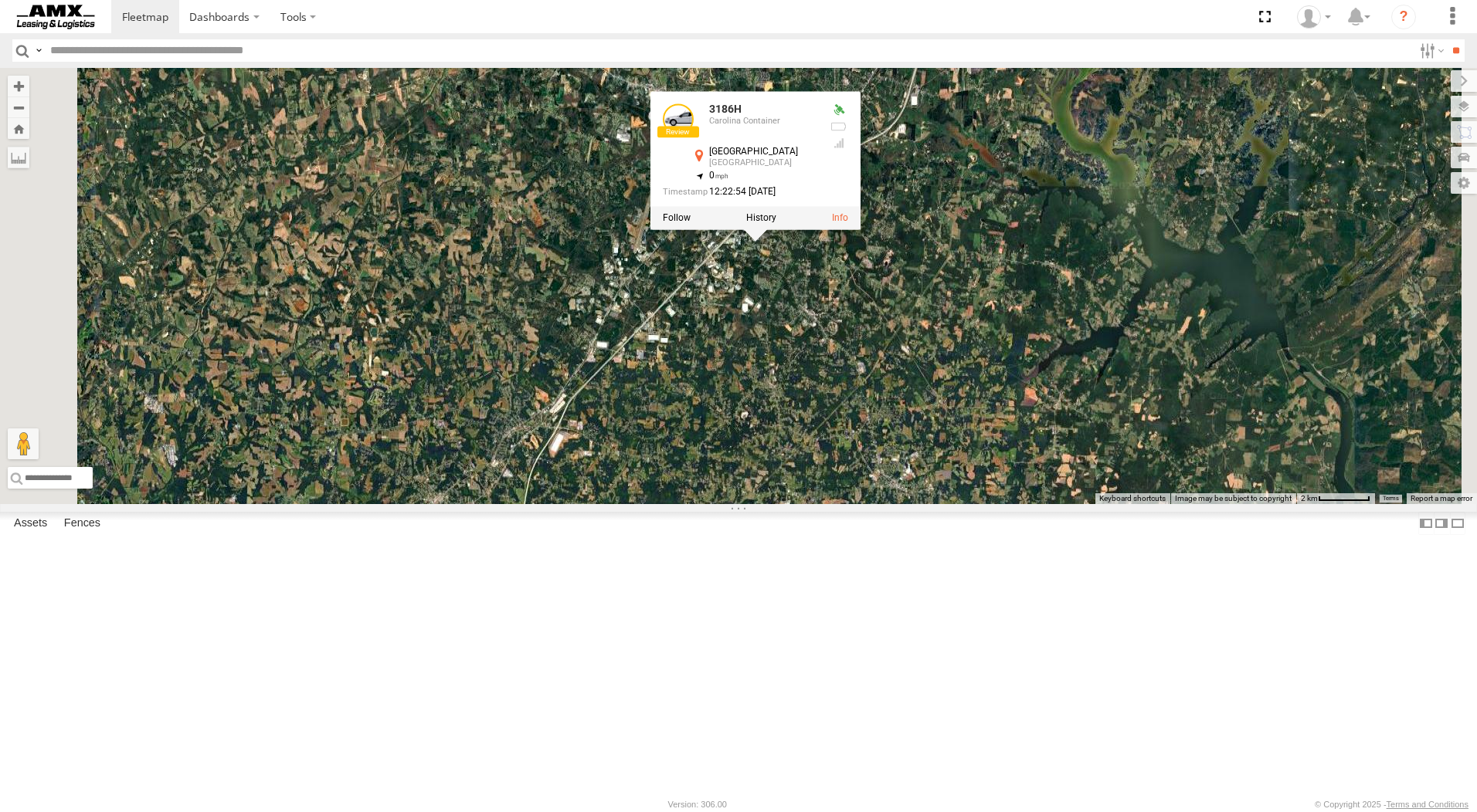
drag, startPoint x: 956, startPoint y: 210, endPoint x: 921, endPoint y: 434, distance: 226.7
click at [921, 434] on div "563PL 53671L 3186H 827PL 245PL 215PL 3186H Carolina Container Salisbury Salisbu…" at bounding box center [738, 286] width 1477 height 436
